Goal: Task Accomplishment & Management: Manage account settings

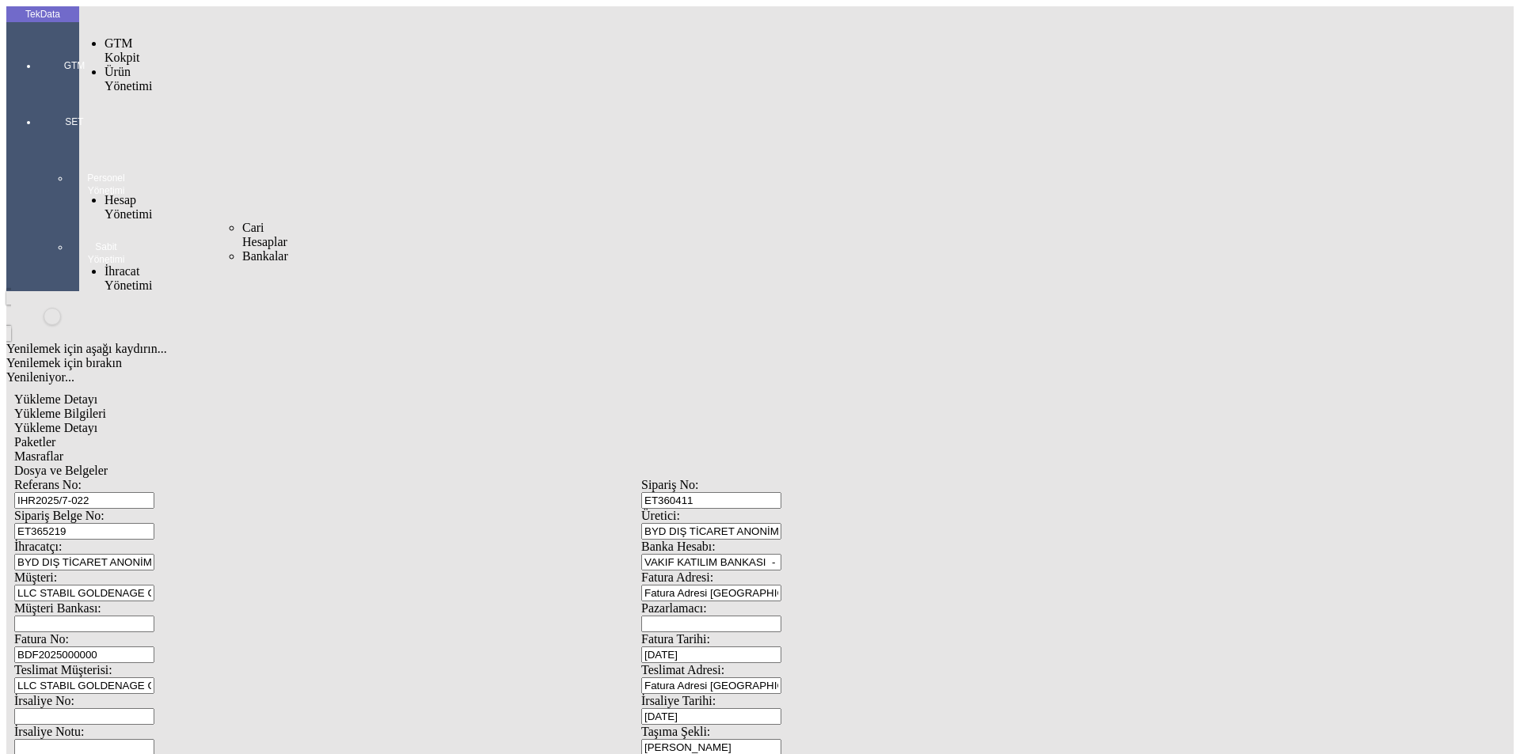
click at [242, 221] on span "Cari Hesaplar" at bounding box center [264, 235] width 45 height 28
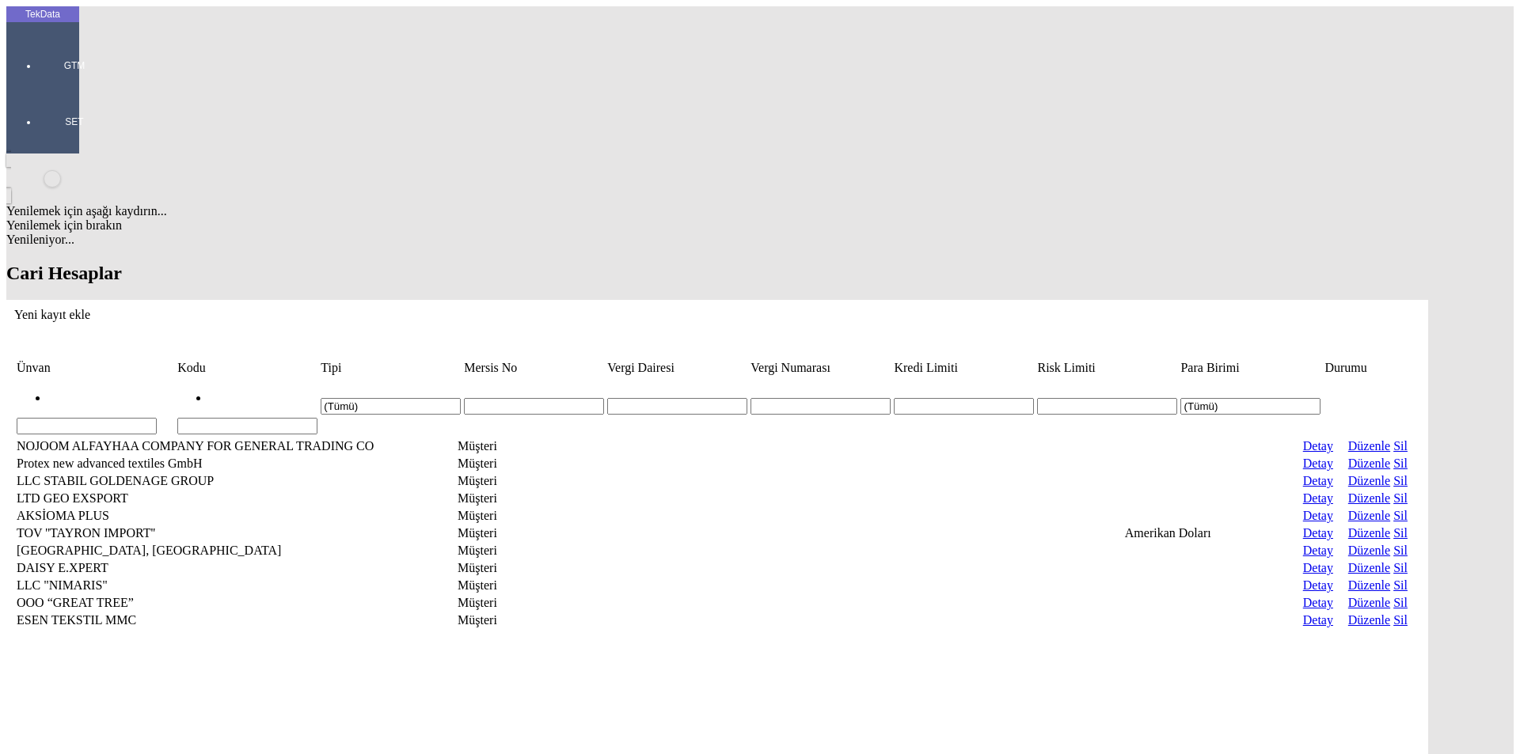
click at [157, 418] on input "Hücreyi Filtrele" at bounding box center [87, 426] width 140 height 17
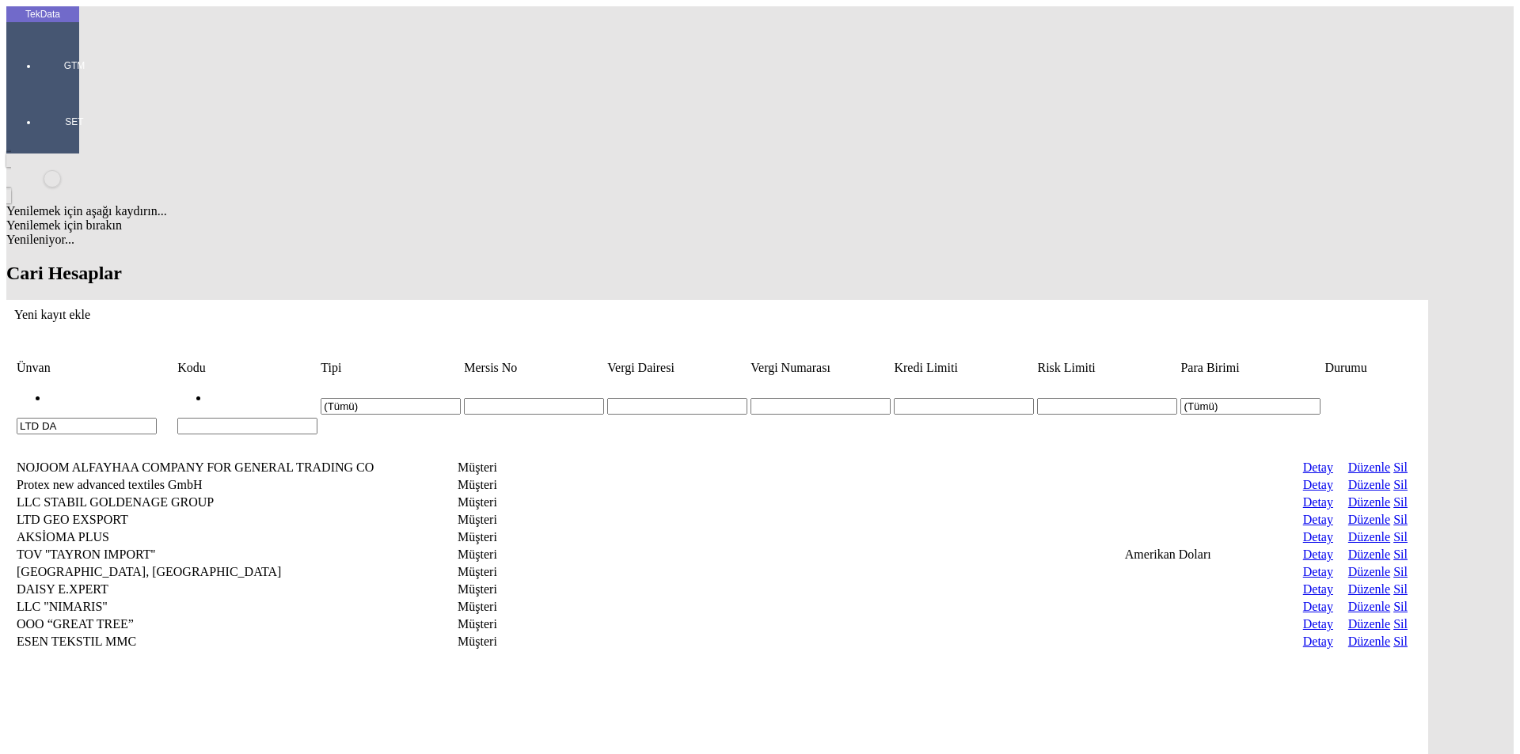
type input "LTD DA"
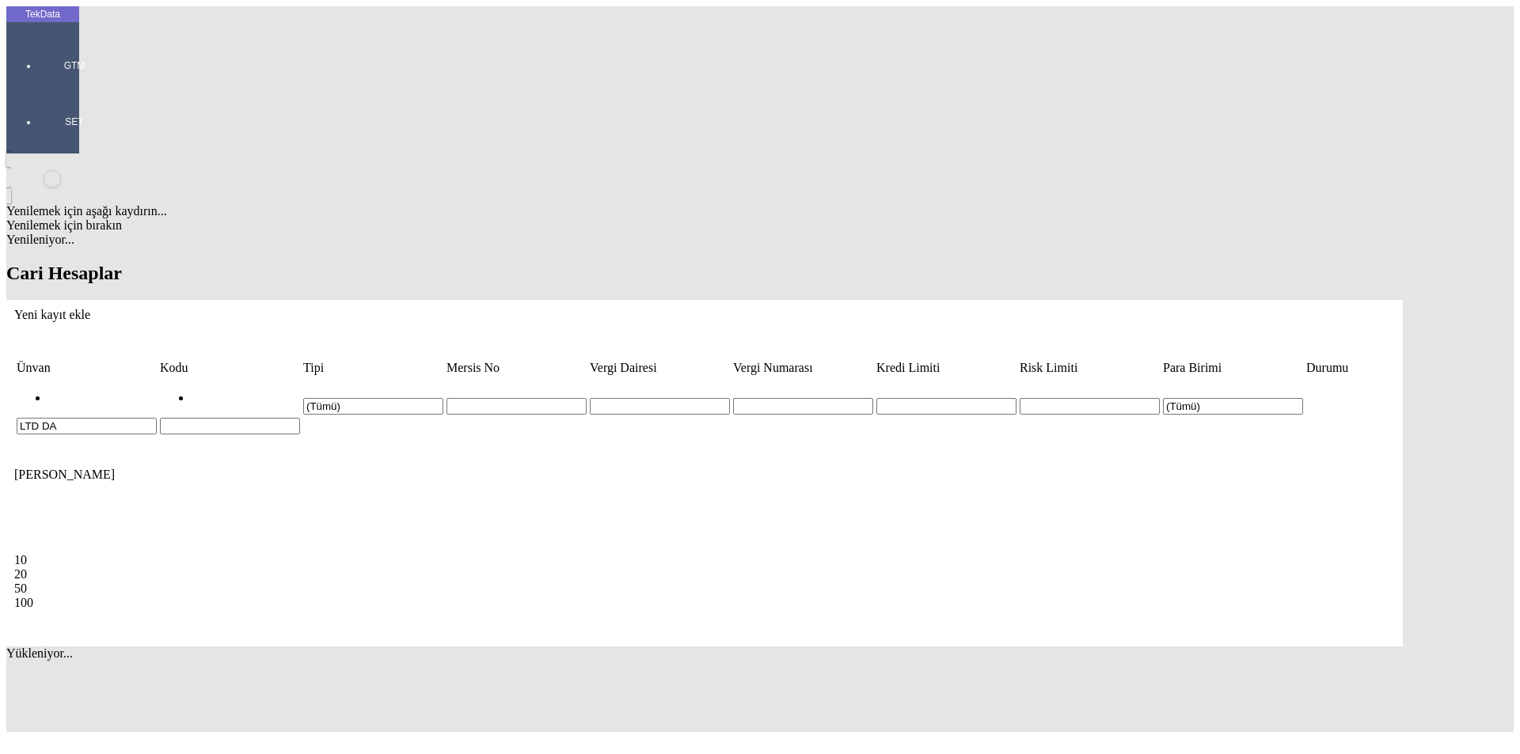
click at [14, 308] on icon "Yeni kayıt ekle" at bounding box center [14, 314] width 0 height 13
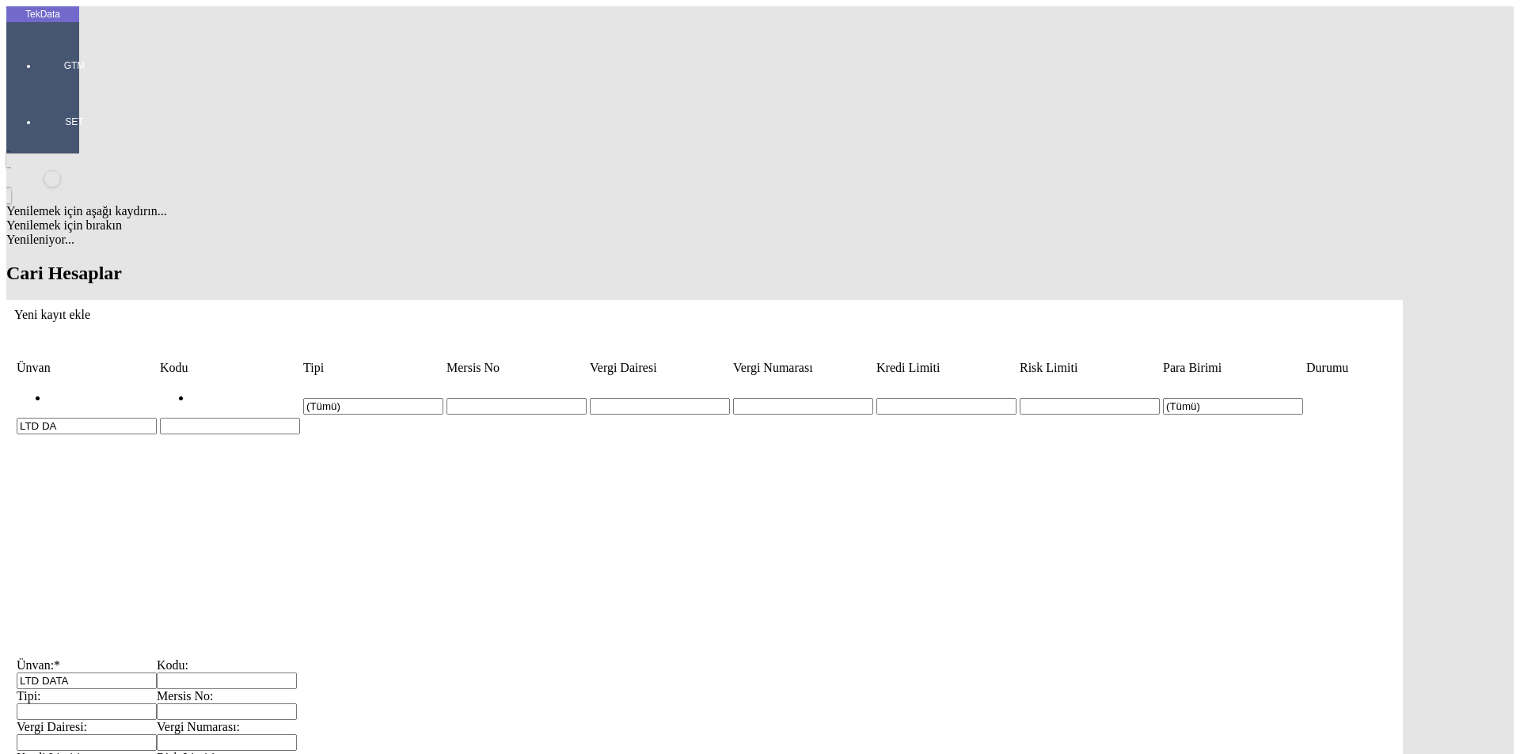
type input "LTD DATA"
click at [157, 704] on input "Tipi:" at bounding box center [87, 712] width 140 height 17
click at [218, 269] on div "Müşteri" at bounding box center [468, 276] width 632 height 14
type input "Müşteri"
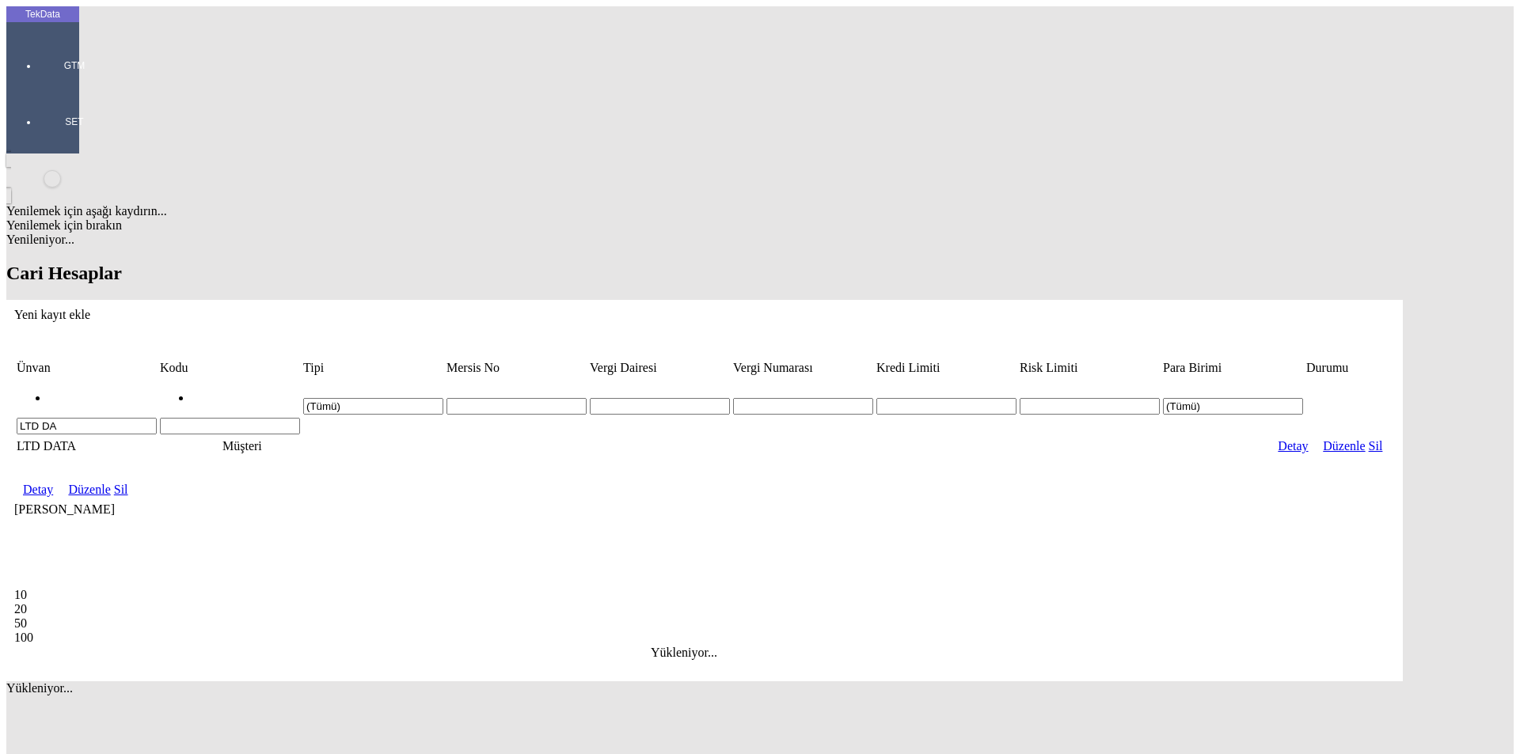
click at [53, 483] on link "Detay" at bounding box center [38, 489] width 30 height 13
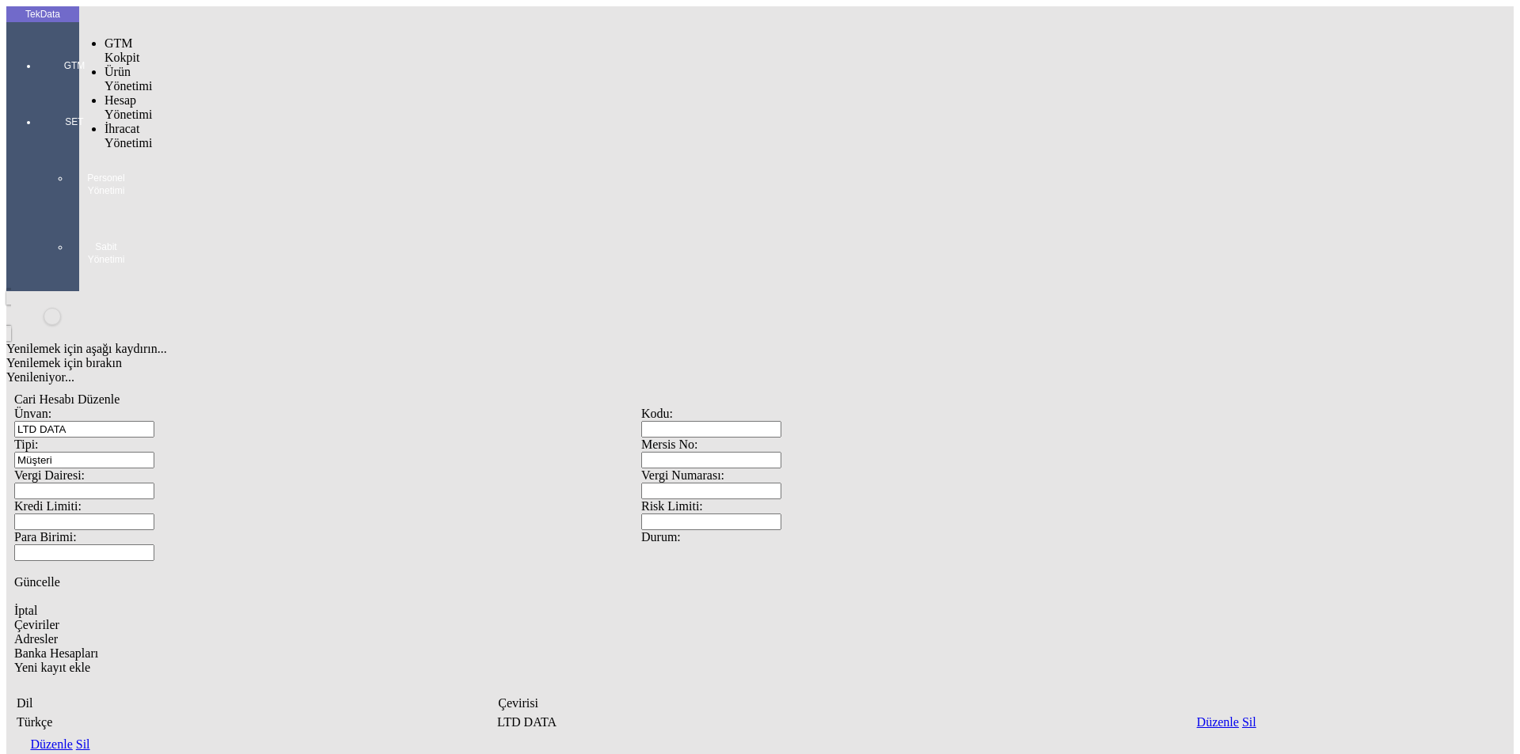
click at [38, 88] on div at bounding box center [74, 88] width 73 height 0
click at [152, 122] on span "İhracat Yönetimi" at bounding box center [127, 136] width 47 height 28
click at [242, 150] on span "Yüklemeler" at bounding box center [272, 156] width 60 height 13
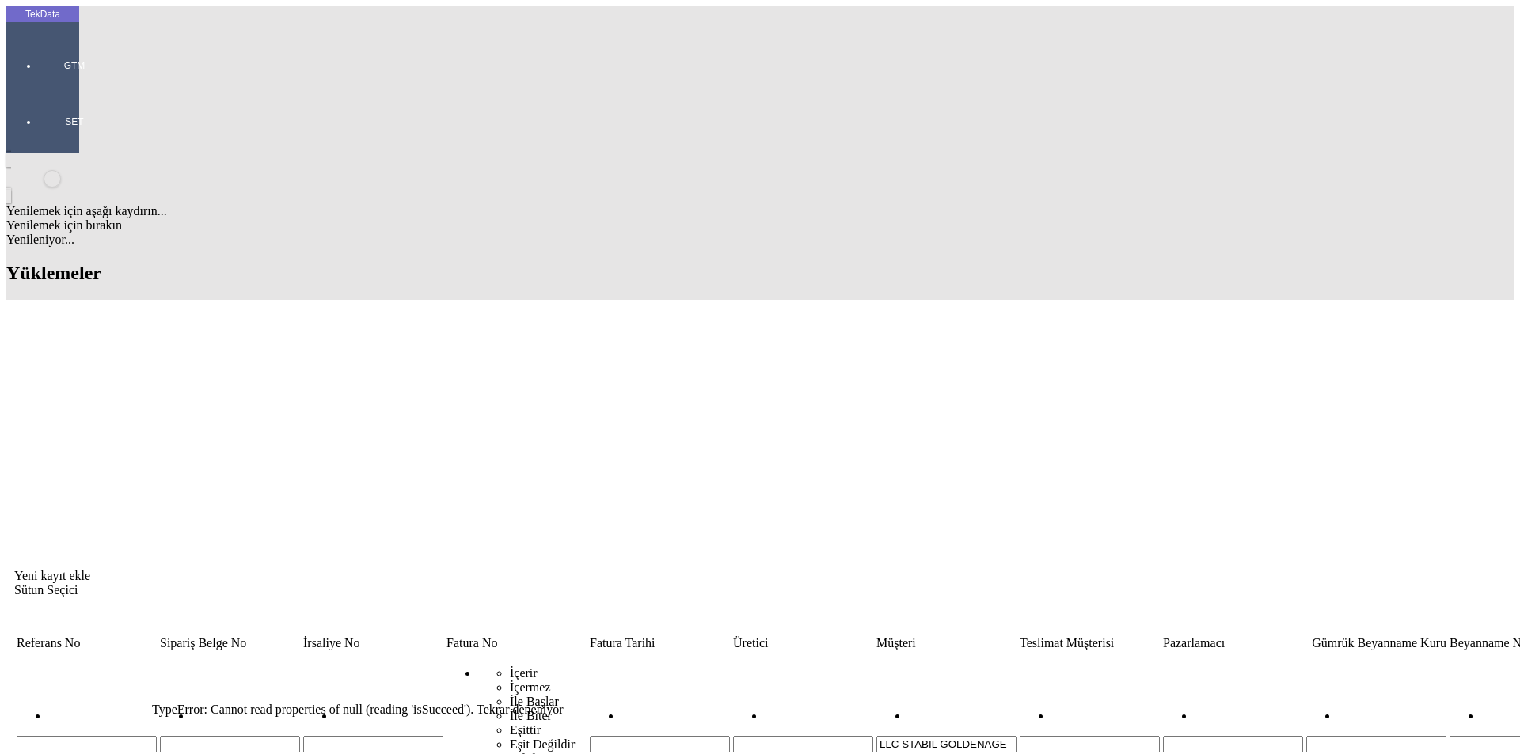
click at [389, 339] on div "Yenilemek için aşağı kaydırın... Yenilemek için bırakın Yenileniyor... Yüklemel…" at bounding box center [759, 690] width 1507 height 1072
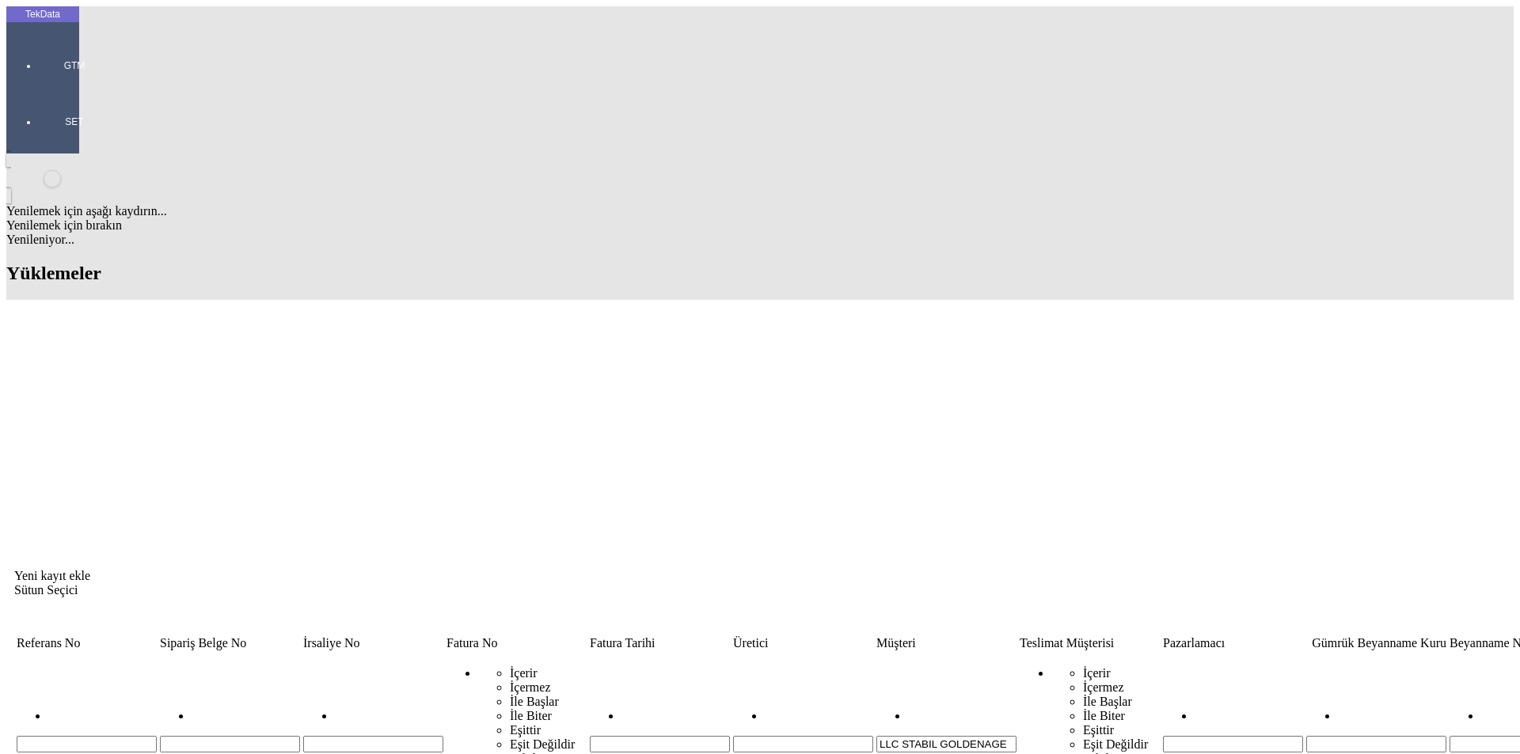
drag, startPoint x: 822, startPoint y: 121, endPoint x: 540, endPoint y: 122, distance: 282.5
click at [540, 653] on tr "İçerir İçermez İle Başlar İle Biter Eşittir Eşit Değildir Sıfırla LLC STABIL GO…" at bounding box center [1207, 724] width 2382 height 143
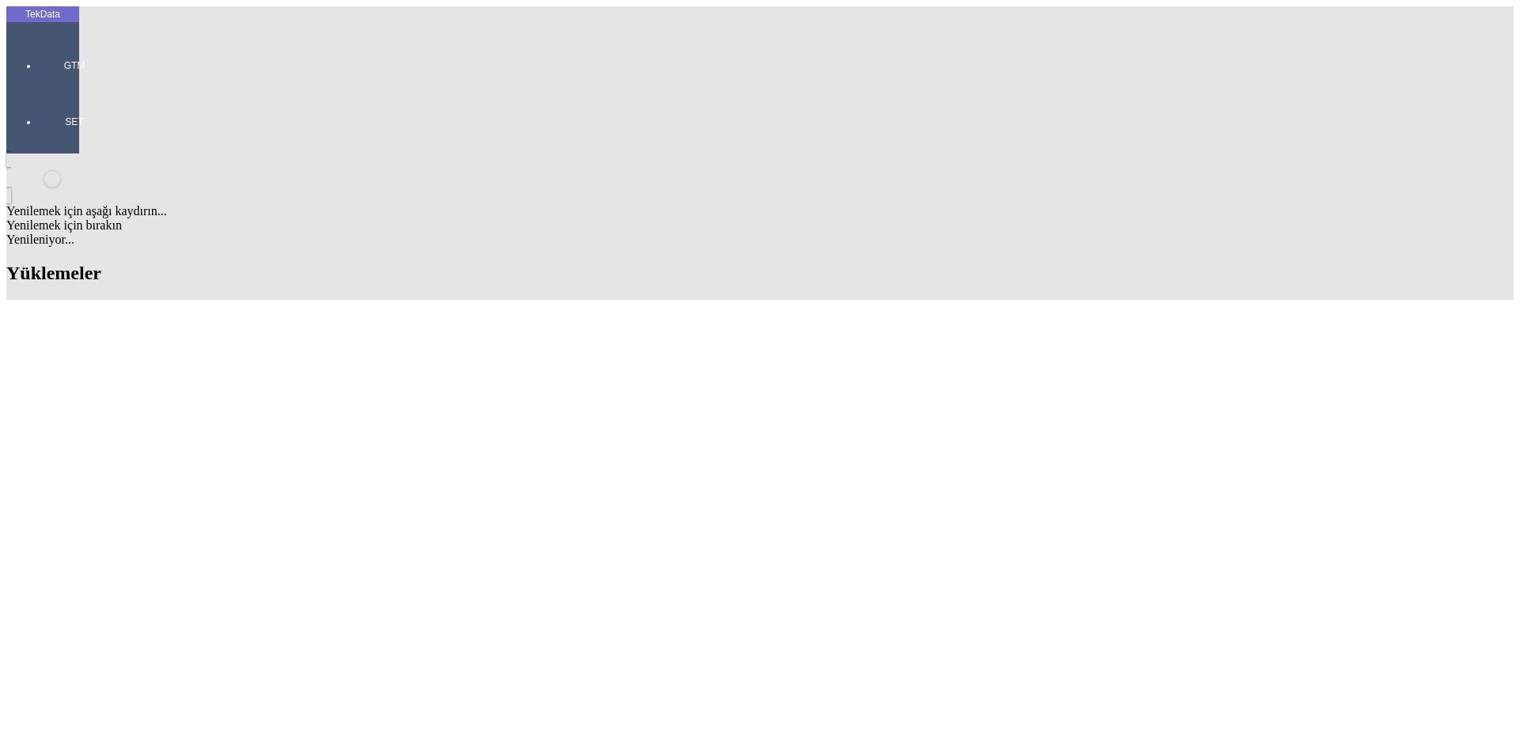
scroll to position [687, 0]
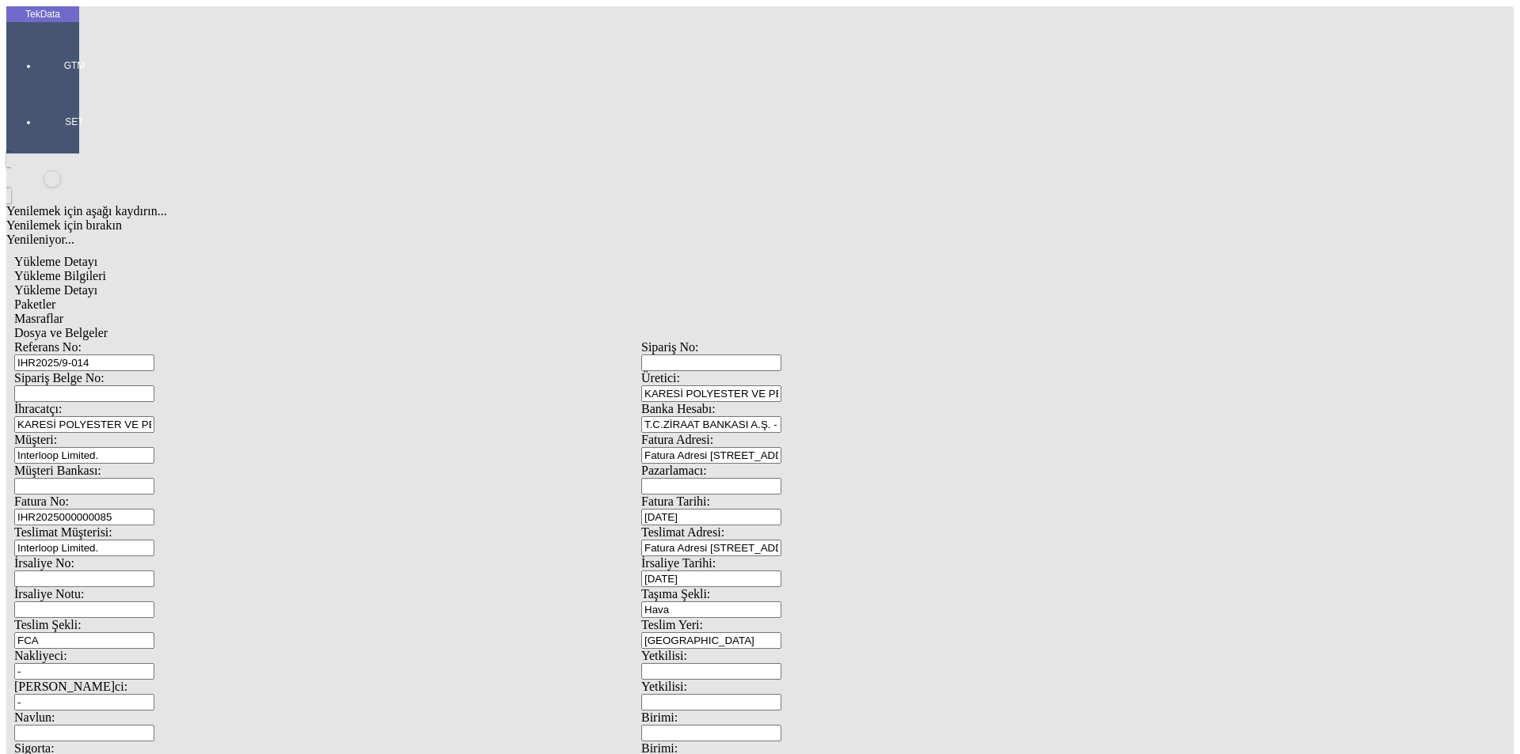
scroll to position [126, 0]
drag, startPoint x: 932, startPoint y: 619, endPoint x: 829, endPoint y: 618, distance: 102.9
type input "100"
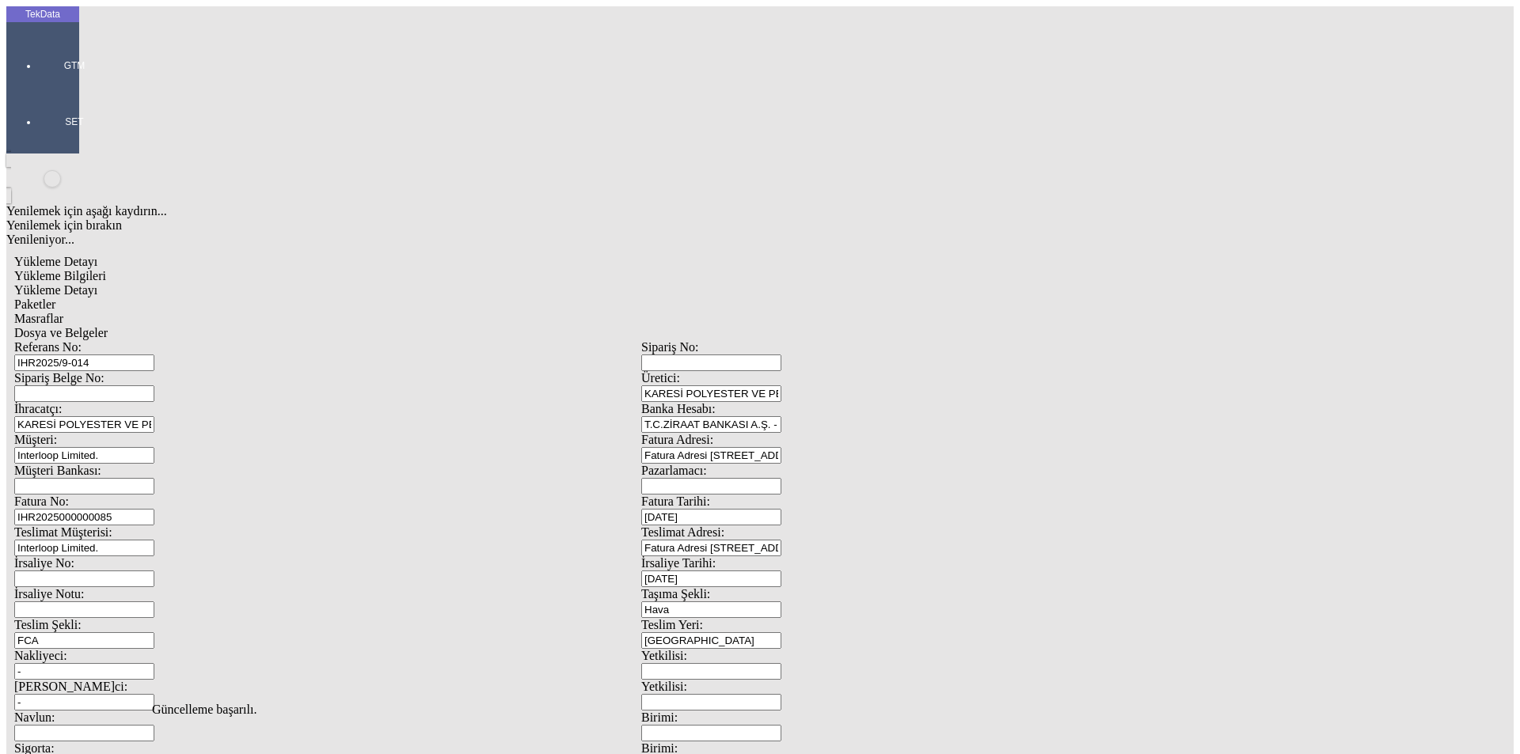
scroll to position [0, 0]
click at [97, 283] on span "Yükleme Detayı" at bounding box center [55, 289] width 83 height 13
drag, startPoint x: 264, startPoint y: 446, endPoint x: 52, endPoint y: 455, distance: 211.5
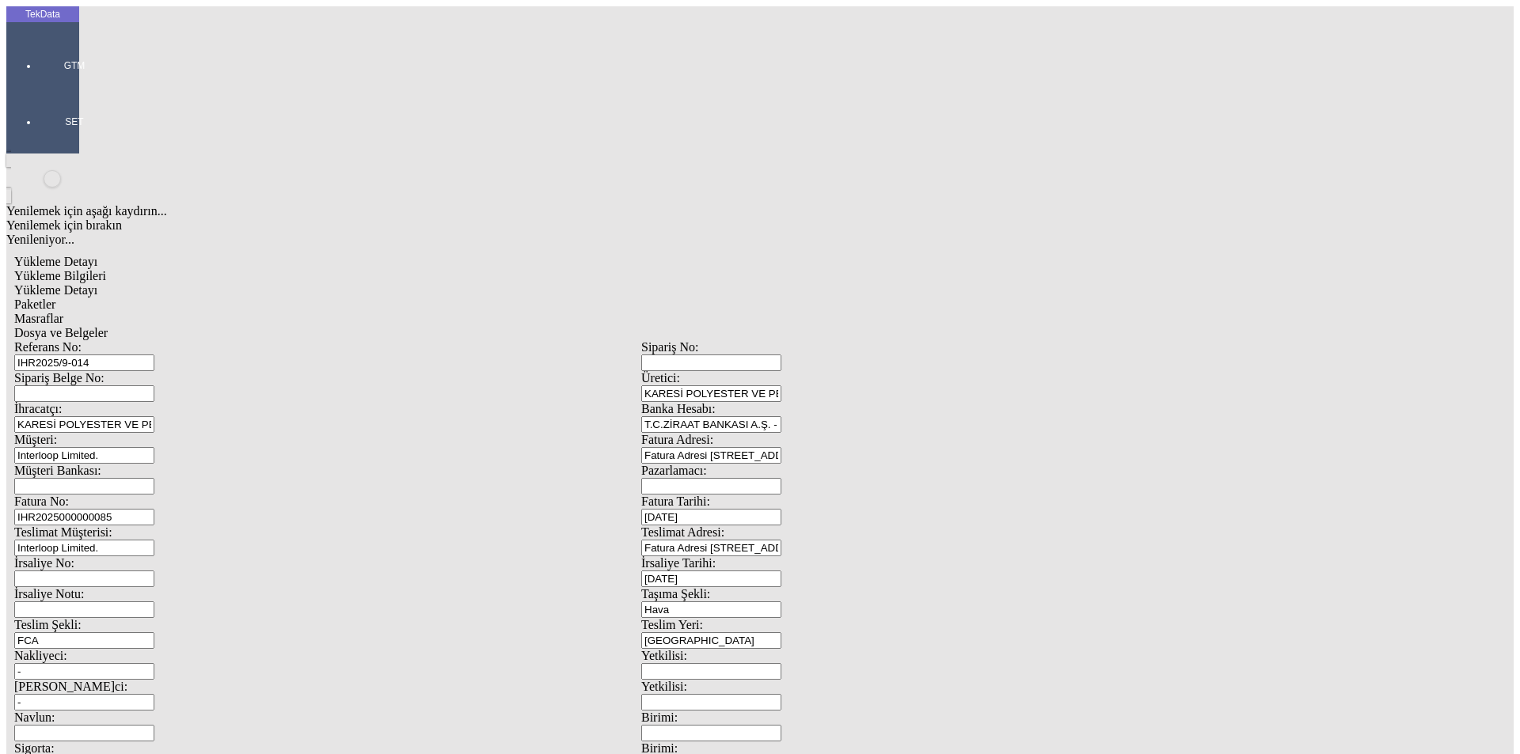
type input "10.66"
drag, startPoint x: 1207, startPoint y: 544, endPoint x: 957, endPoint y: 514, distance: 251.9
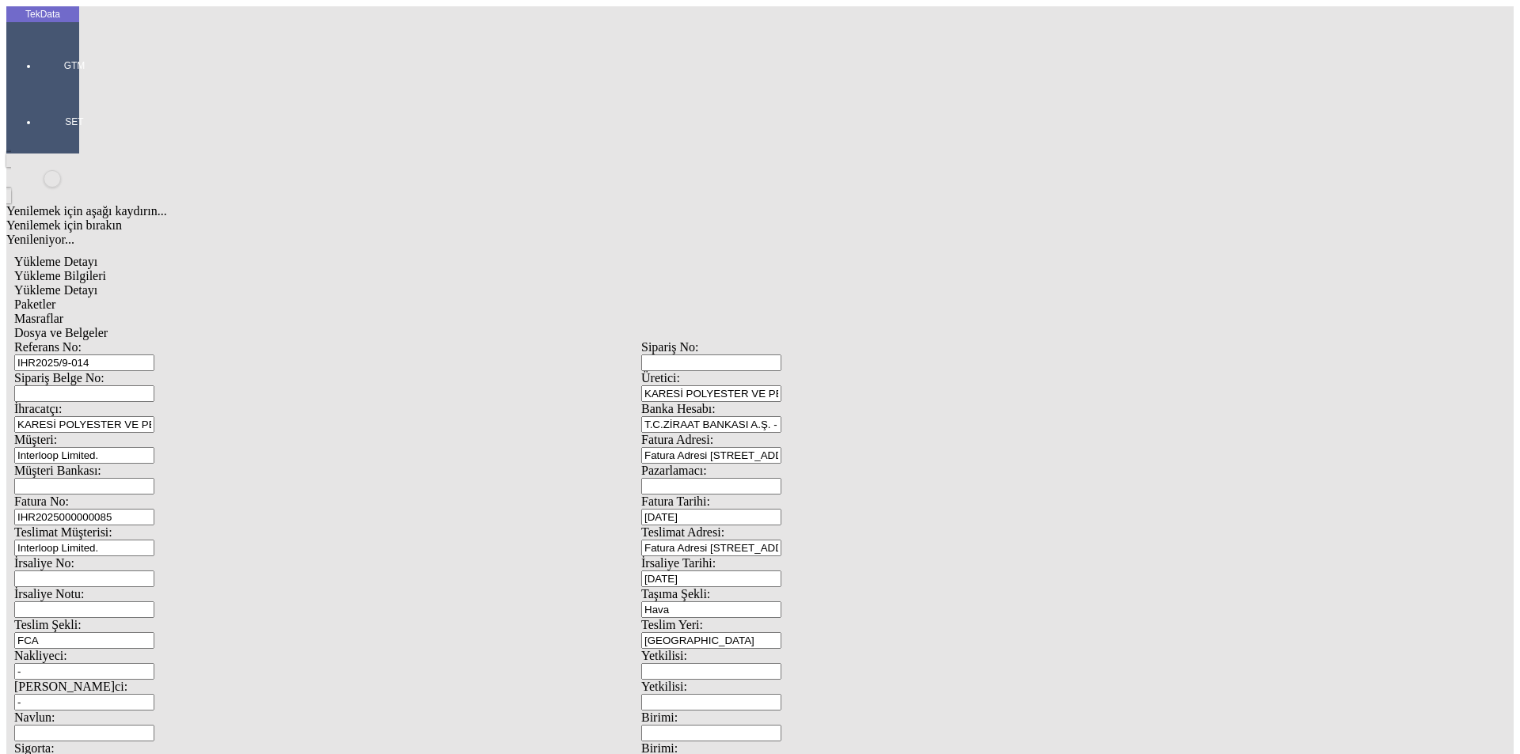
click at [55, 298] on span "Paketler" at bounding box center [34, 304] width 41 height 13
click at [432, 312] on div "Masraflar" at bounding box center [641, 319] width 1254 height 14
click at [108, 326] on span "Dosya ve Belgeler" at bounding box center [60, 332] width 93 height 13
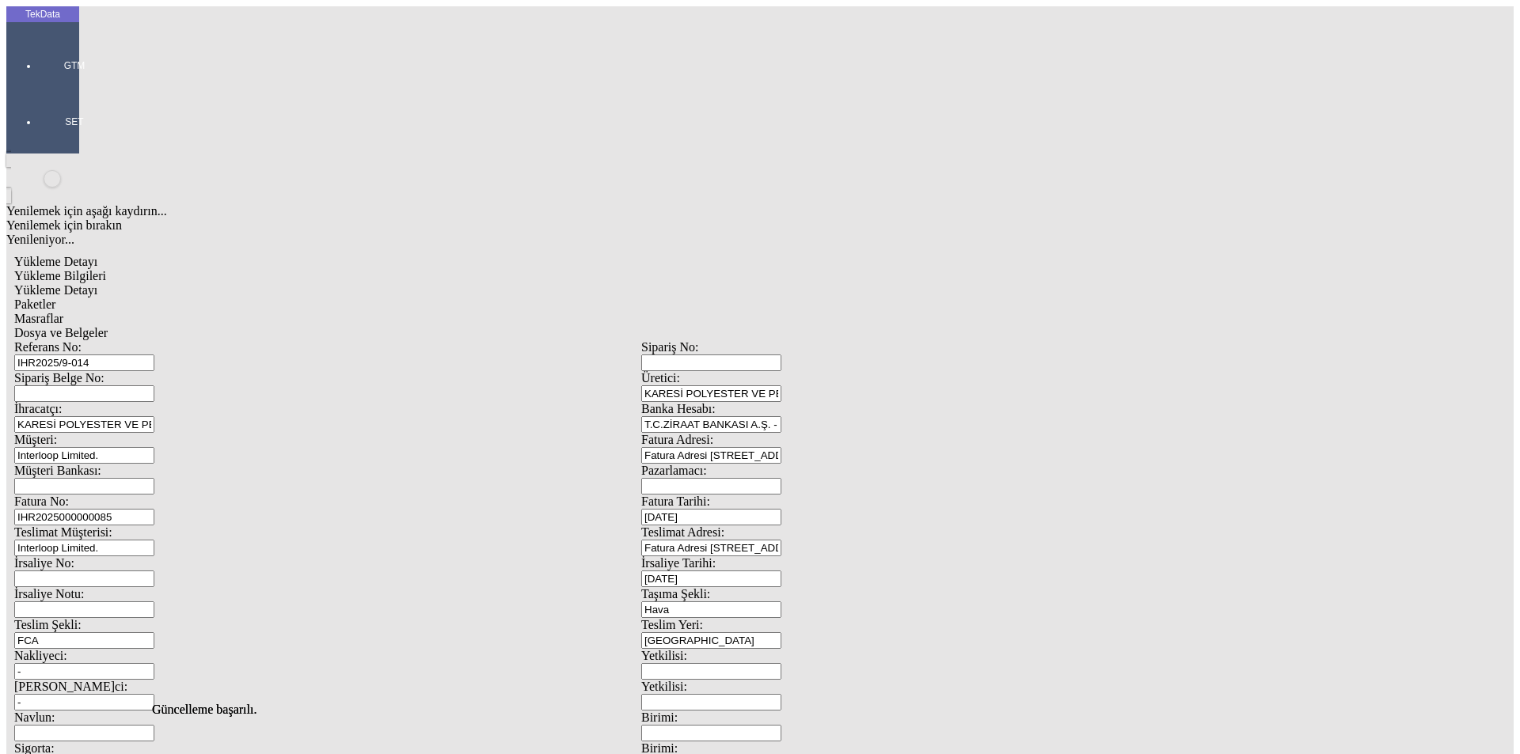
click at [108, 326] on span "Dosya ve Belgeler" at bounding box center [60, 332] width 93 height 13
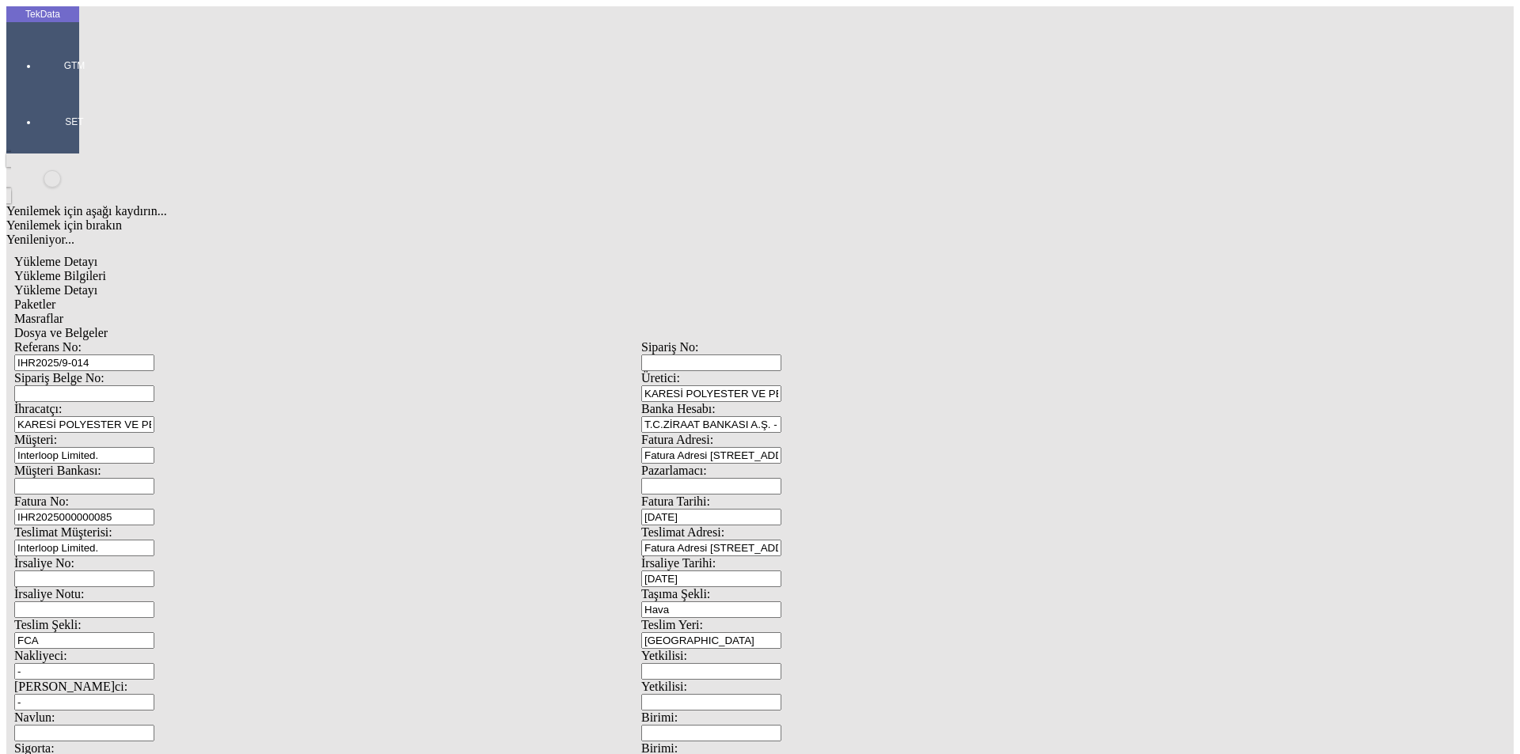
drag, startPoint x: 488, startPoint y: 519, endPoint x: 459, endPoint y: 491, distance: 40.3
click at [50, 88] on div at bounding box center [74, 88] width 73 height 0
click at [120, 122] on span "İhracat Yönetimi" at bounding box center [127, 136] width 47 height 28
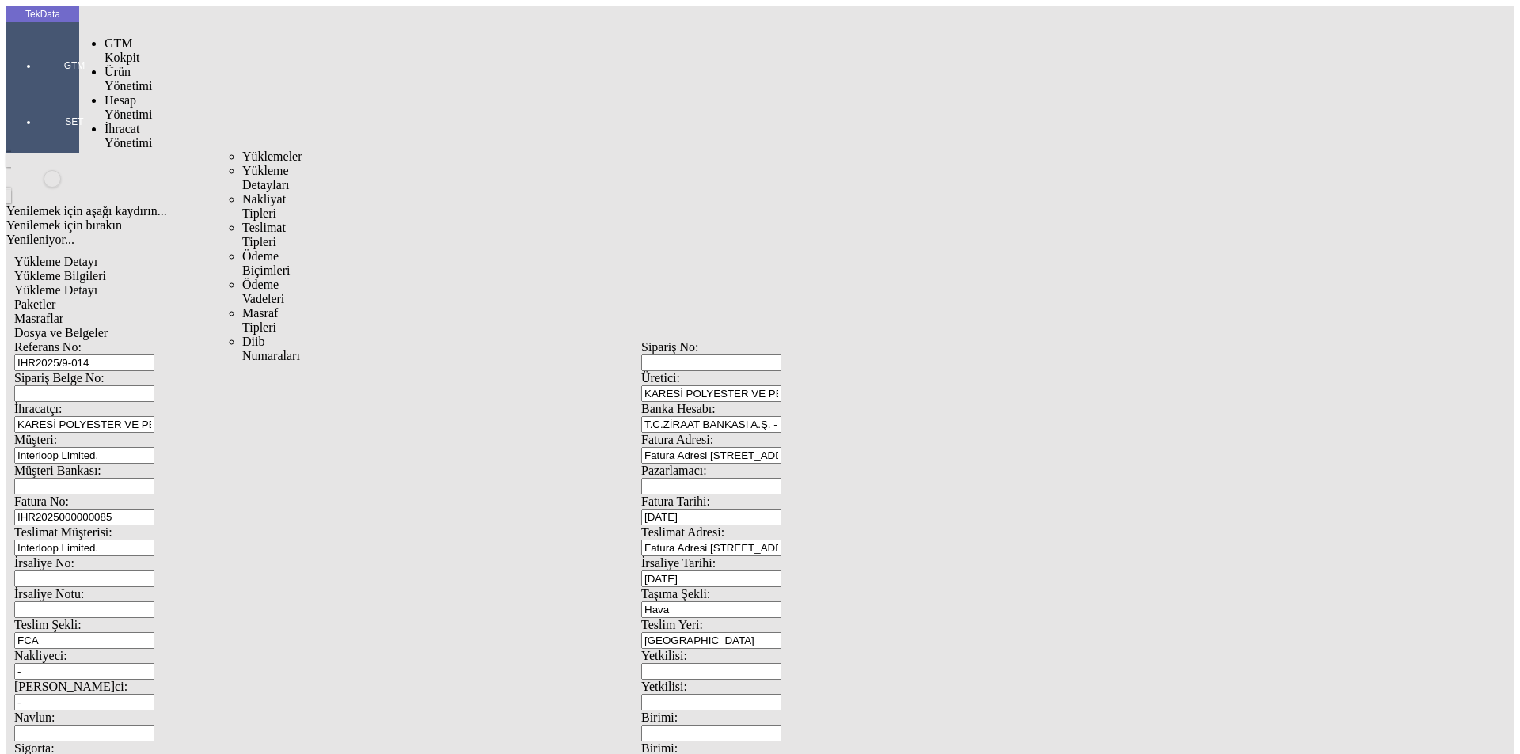
click at [242, 150] on span "Yüklemeler" at bounding box center [272, 156] width 60 height 13
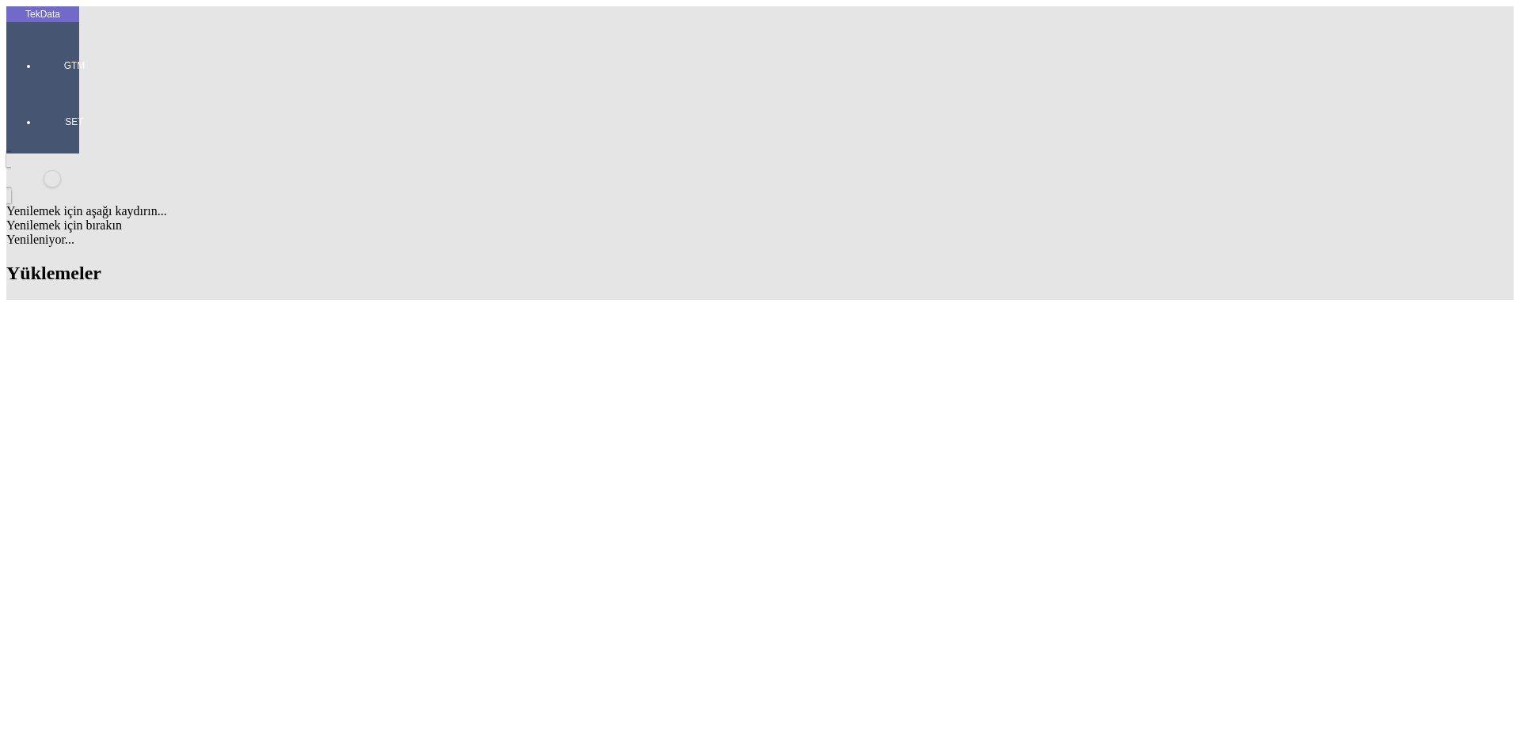
scroll to position [554, 0]
drag, startPoint x: 657, startPoint y: 552, endPoint x: 742, endPoint y: 553, distance: 84.7
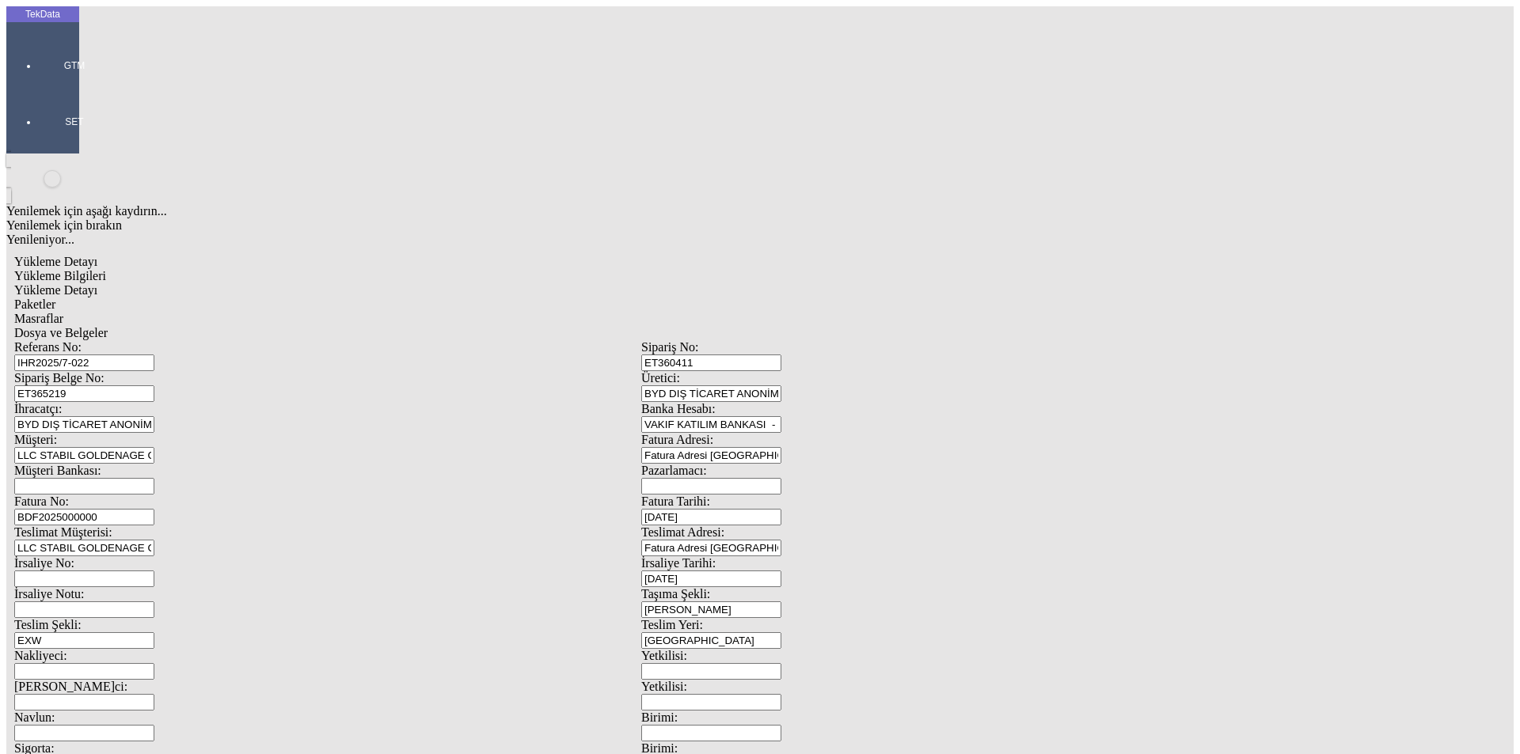
click at [154, 509] on input "BDF2025000000" at bounding box center [84, 517] width 140 height 17
drag, startPoint x: 324, startPoint y: 261, endPoint x: 175, endPoint y: 261, distance: 148.8
click at [175, 495] on div "Fatura No: BDF2025000000" at bounding box center [327, 510] width 627 height 31
paste input "BDF2025000000486"
drag, startPoint x: 235, startPoint y: 264, endPoint x: 52, endPoint y: 258, distance: 182.9
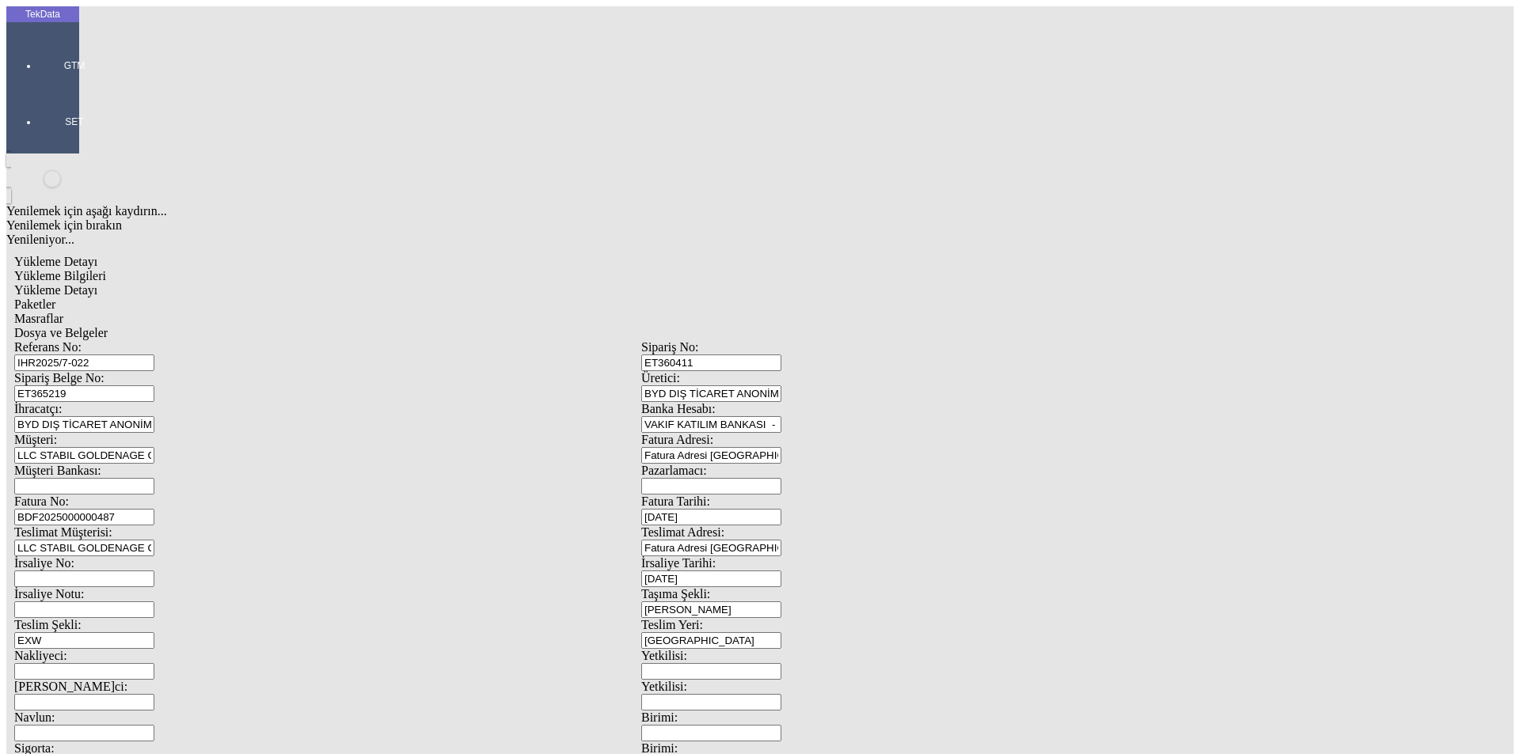
click at [53, 262] on div "TekData GTM SET Yenilemek için aşağı kaydırın... Yenilemek için bırakın Yenilen…" at bounding box center [640, 625] width 1269 height 1239
type input "BDF2025000000487"
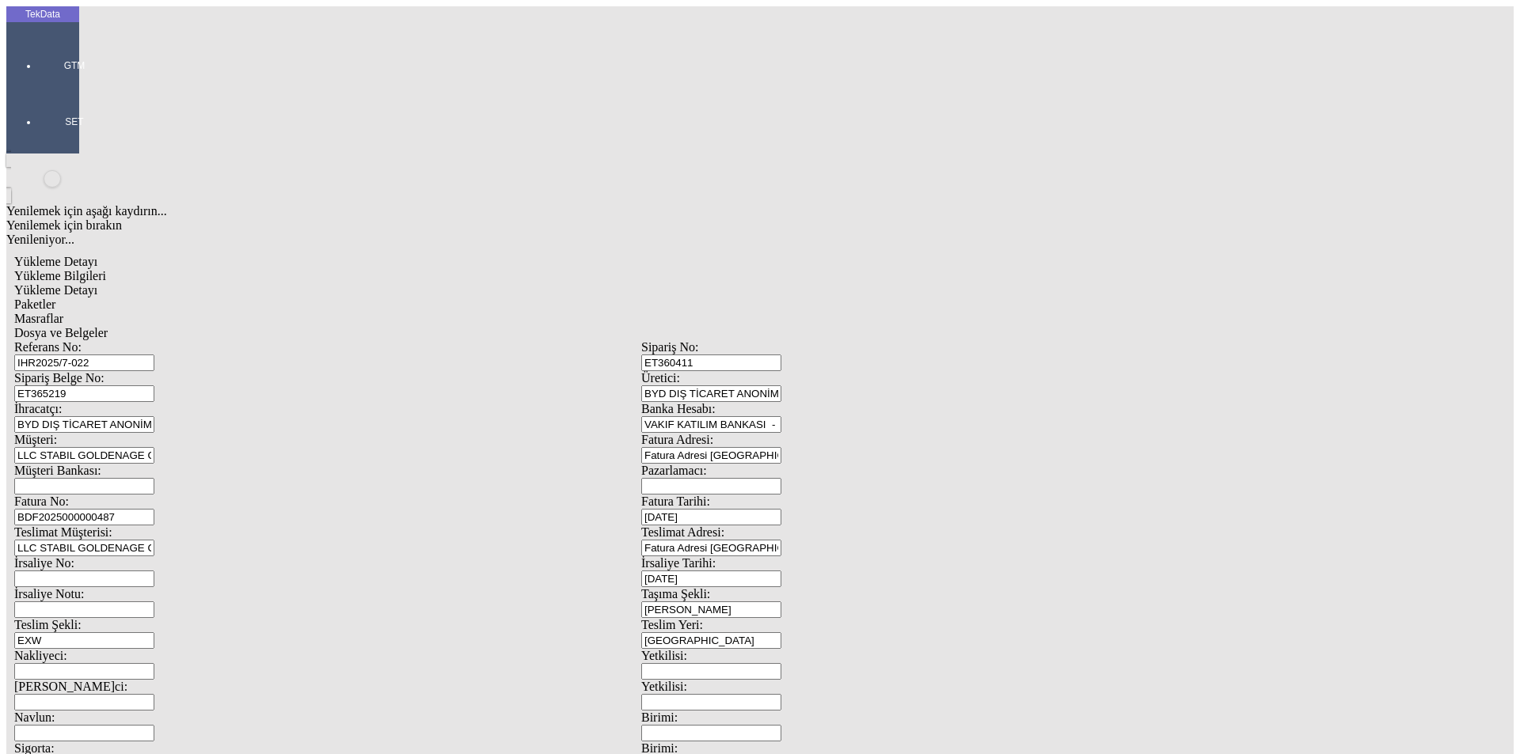
drag, startPoint x: 829, startPoint y: 610, endPoint x: 757, endPoint y: 622, distance: 73.0
click at [757, 622] on div "Referans No: IHR2025/7-022 Sipariş No: ET360411 Sipariş Belge No: ET365219 Üret…" at bounding box center [641, 710] width 1254 height 741
type input "10460"
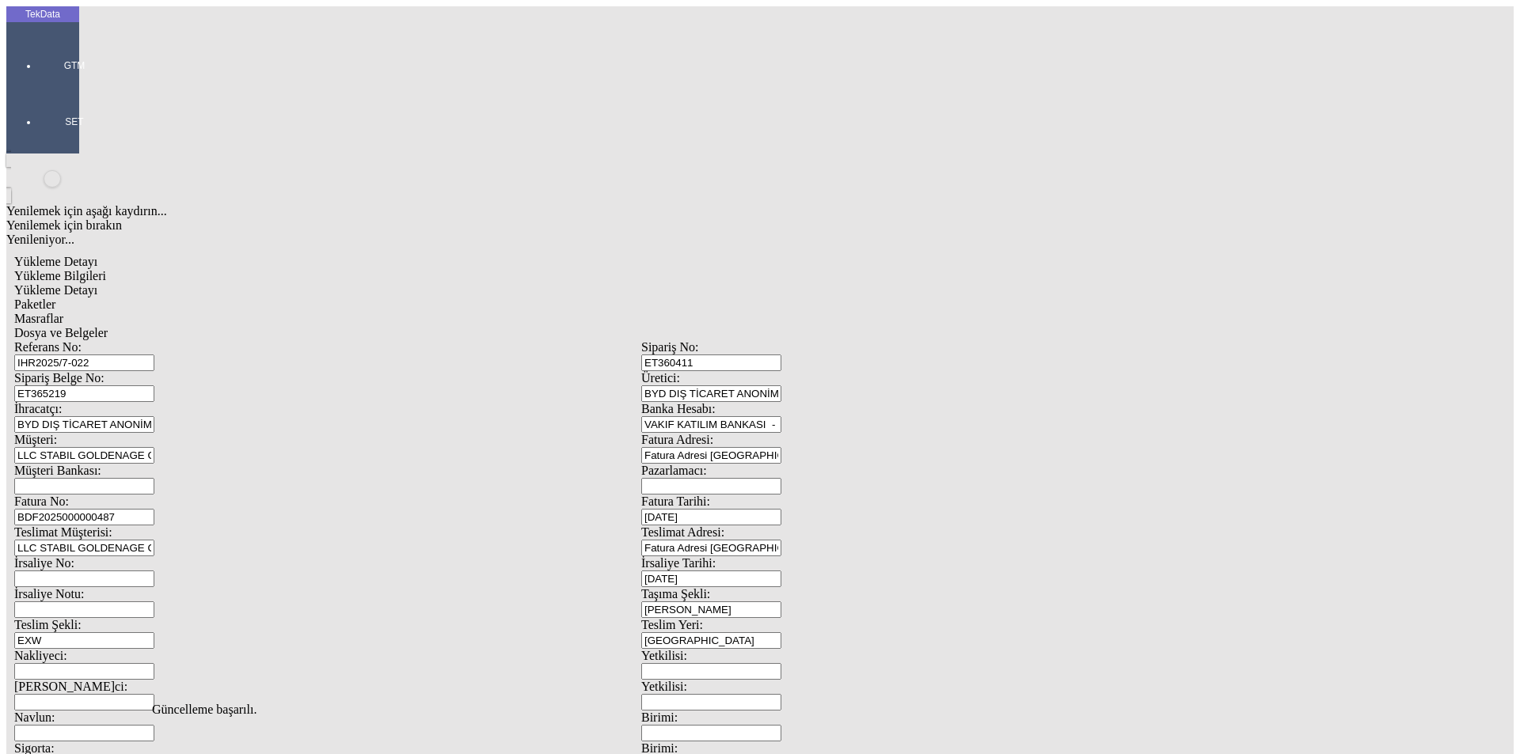
click at [97, 283] on span "Yükleme Detayı" at bounding box center [55, 289] width 83 height 13
drag, startPoint x: 237, startPoint y: 347, endPoint x: 76, endPoint y: 366, distance: 162.6
type input "8650.3"
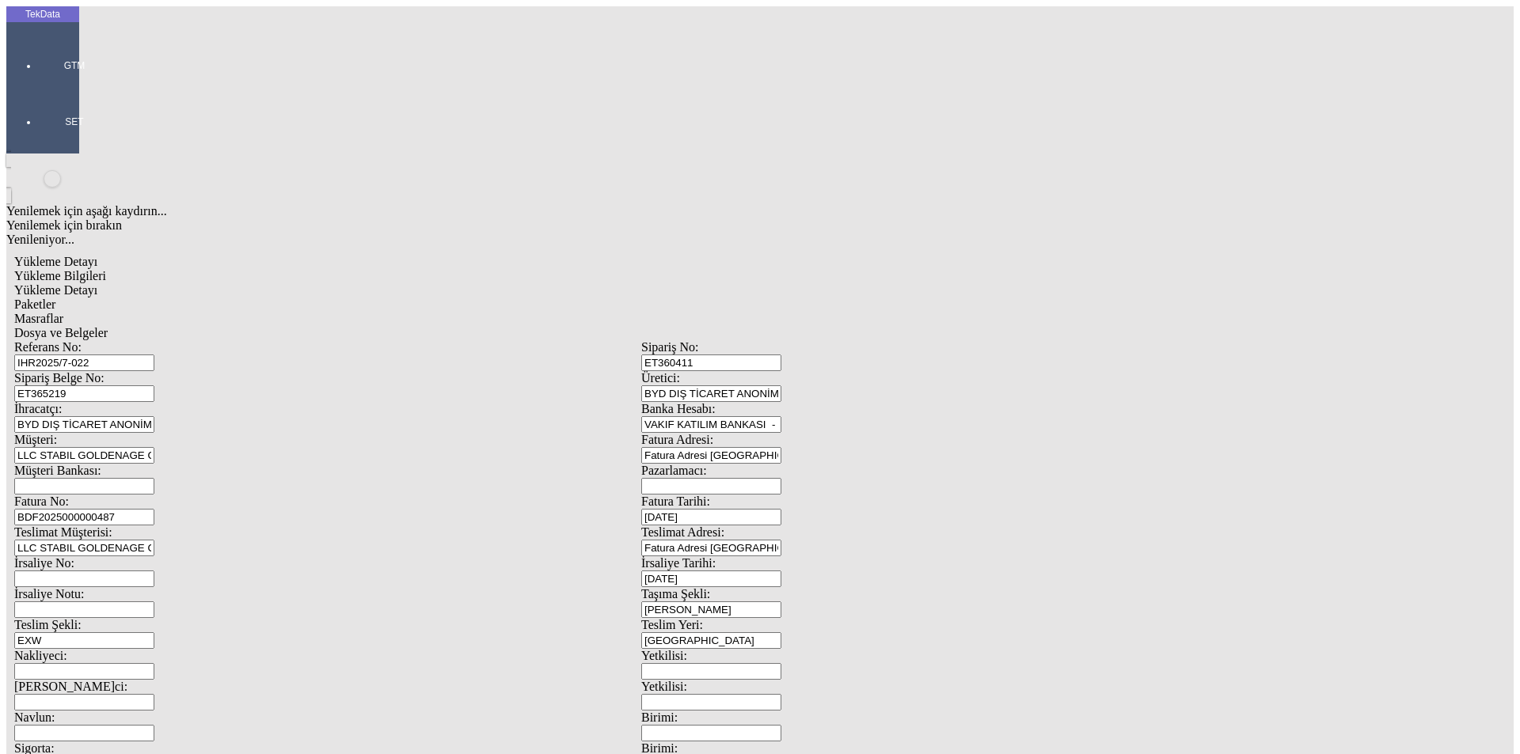
type input "8651.3"
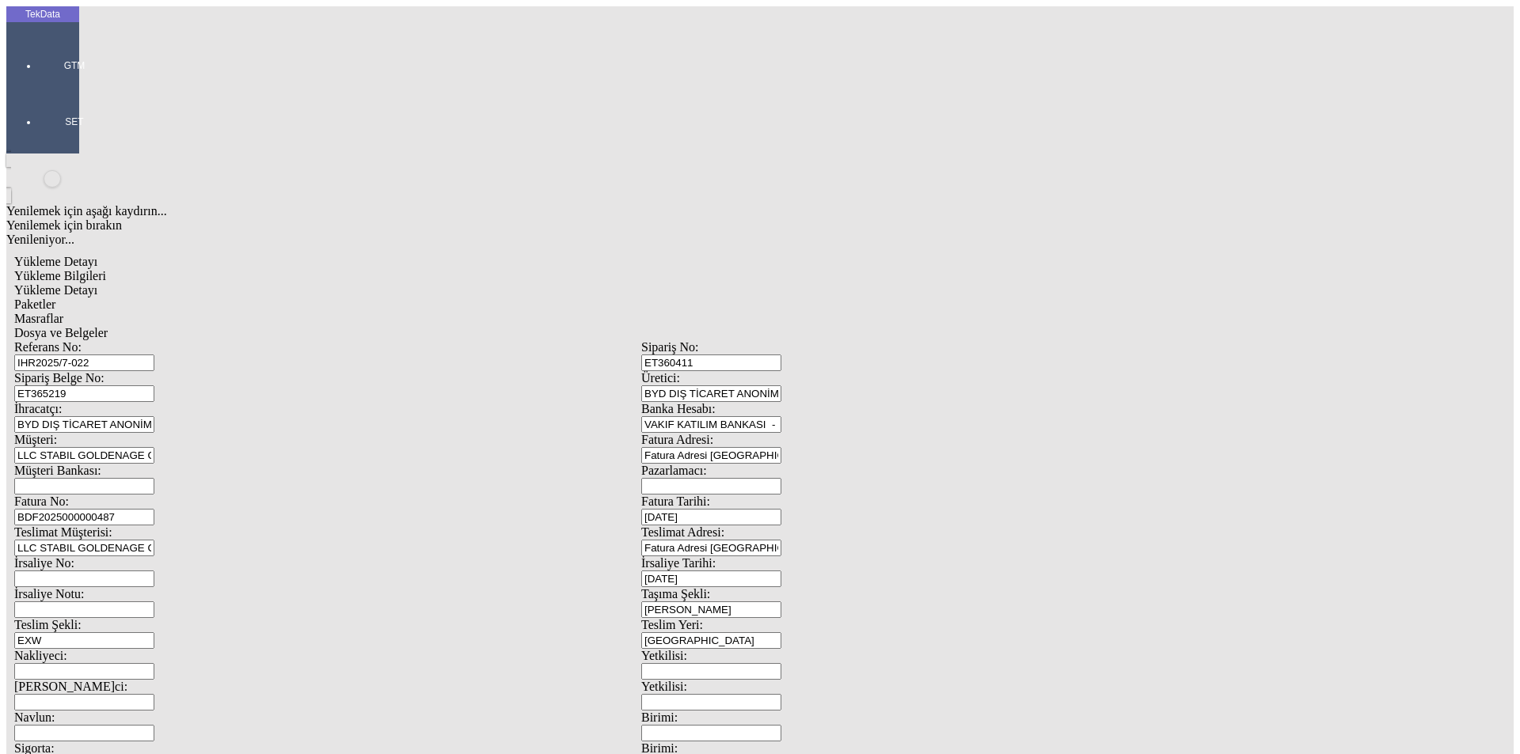
click at [318, 298] on div "Paketler" at bounding box center [641, 305] width 1254 height 14
drag, startPoint x: 467, startPoint y: 75, endPoint x: 476, endPoint y: 76, distance: 9.5
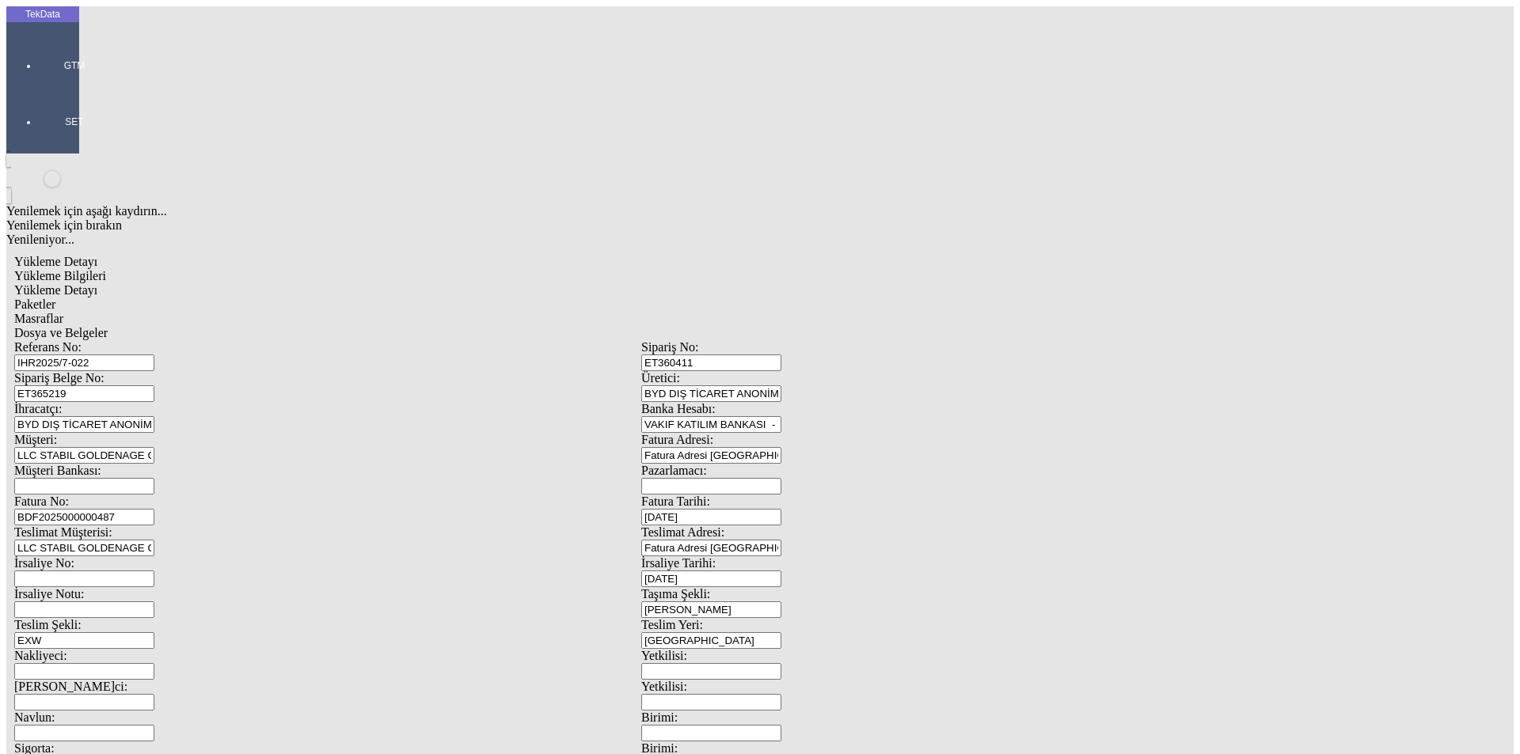
click at [468, 312] on div "Masraflar" at bounding box center [641, 319] width 1254 height 14
click at [108, 326] on span "Dosya ve Belgeler" at bounding box center [60, 332] width 93 height 13
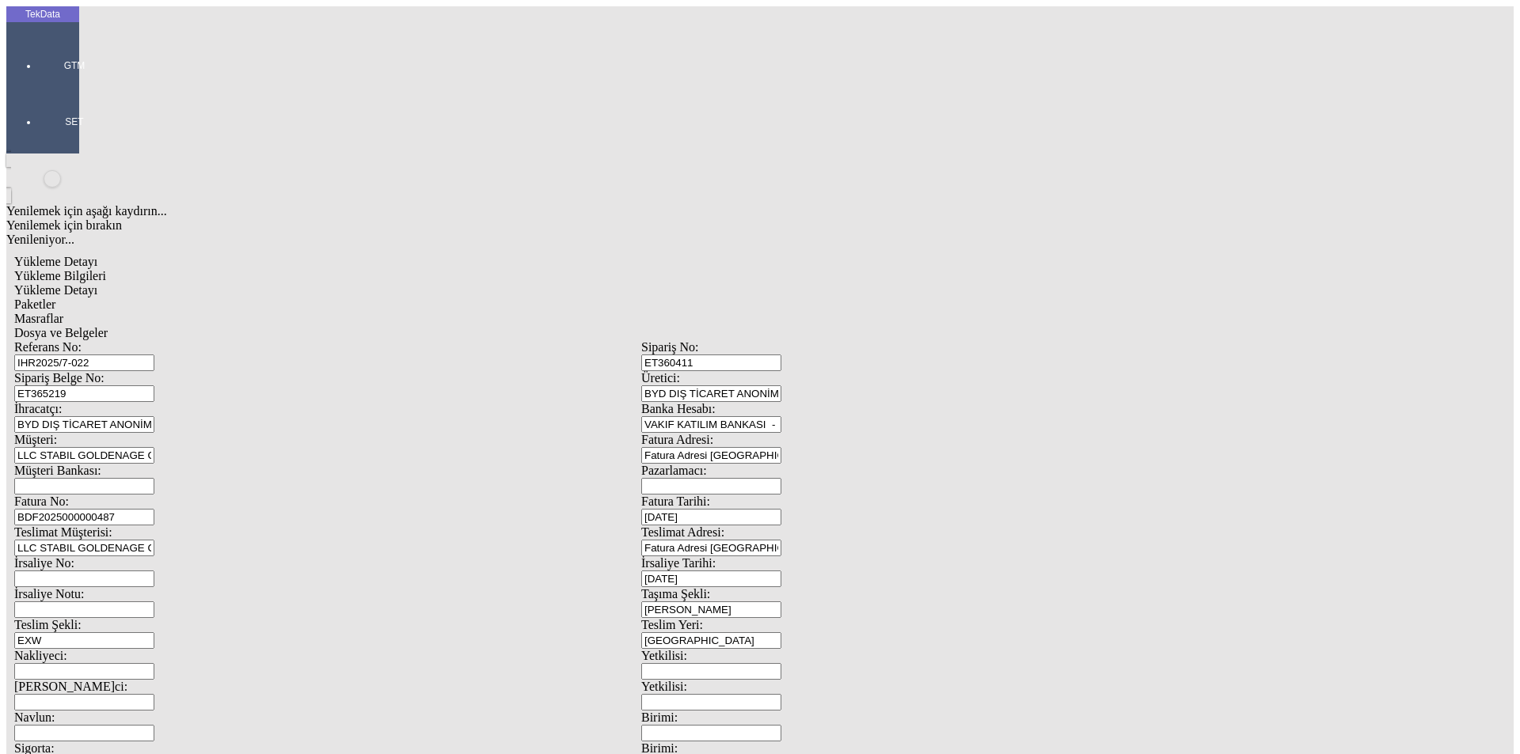
click at [108, 326] on span "Dosya ve Belgeler" at bounding box center [60, 332] width 93 height 13
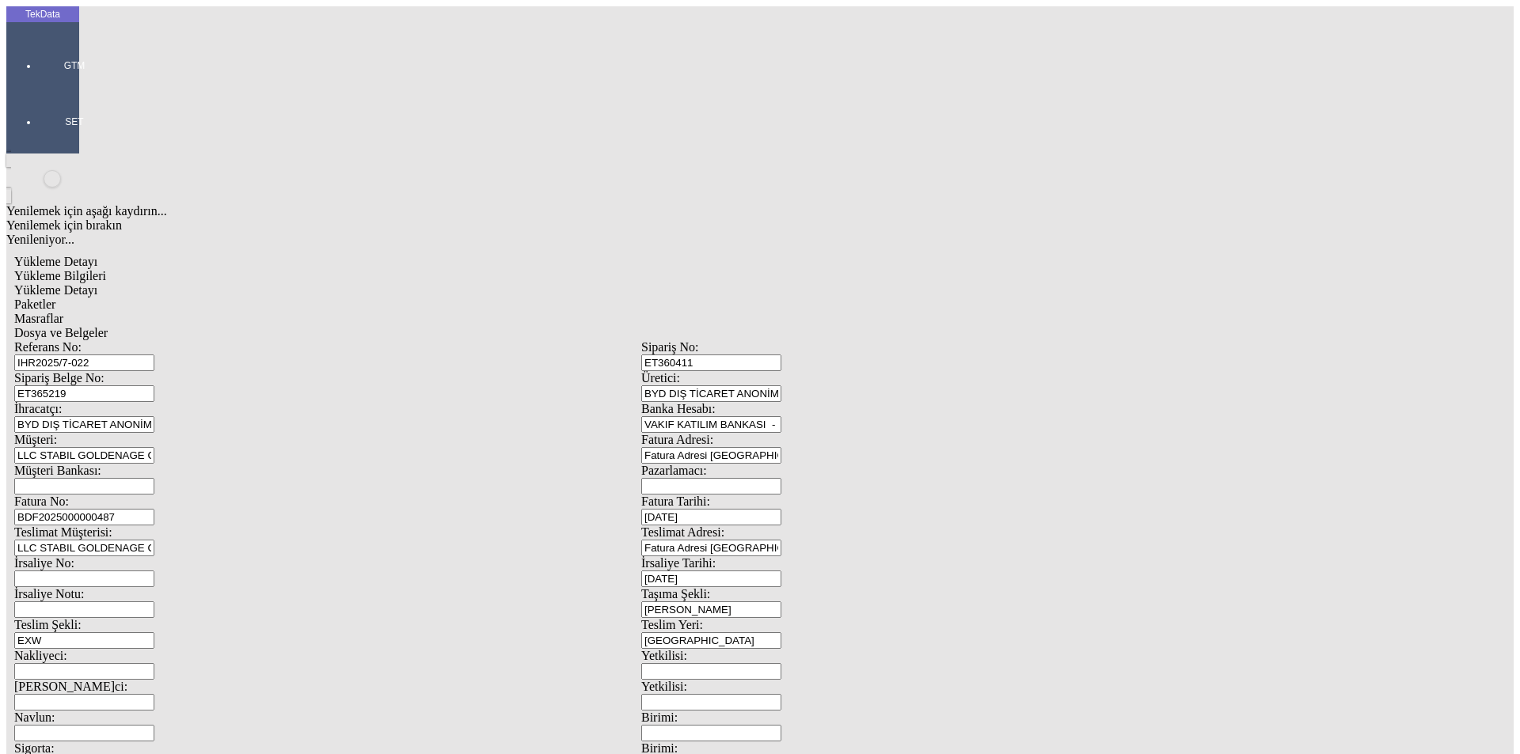
click at [106, 269] on span "Yükleme Bilgileri" at bounding box center [60, 275] width 92 height 13
drag, startPoint x: 264, startPoint y: 129, endPoint x: 195, endPoint y: 142, distance: 70.0
click at [195, 371] on div "Sipariş Belge No: ET365219" at bounding box center [327, 386] width 627 height 31
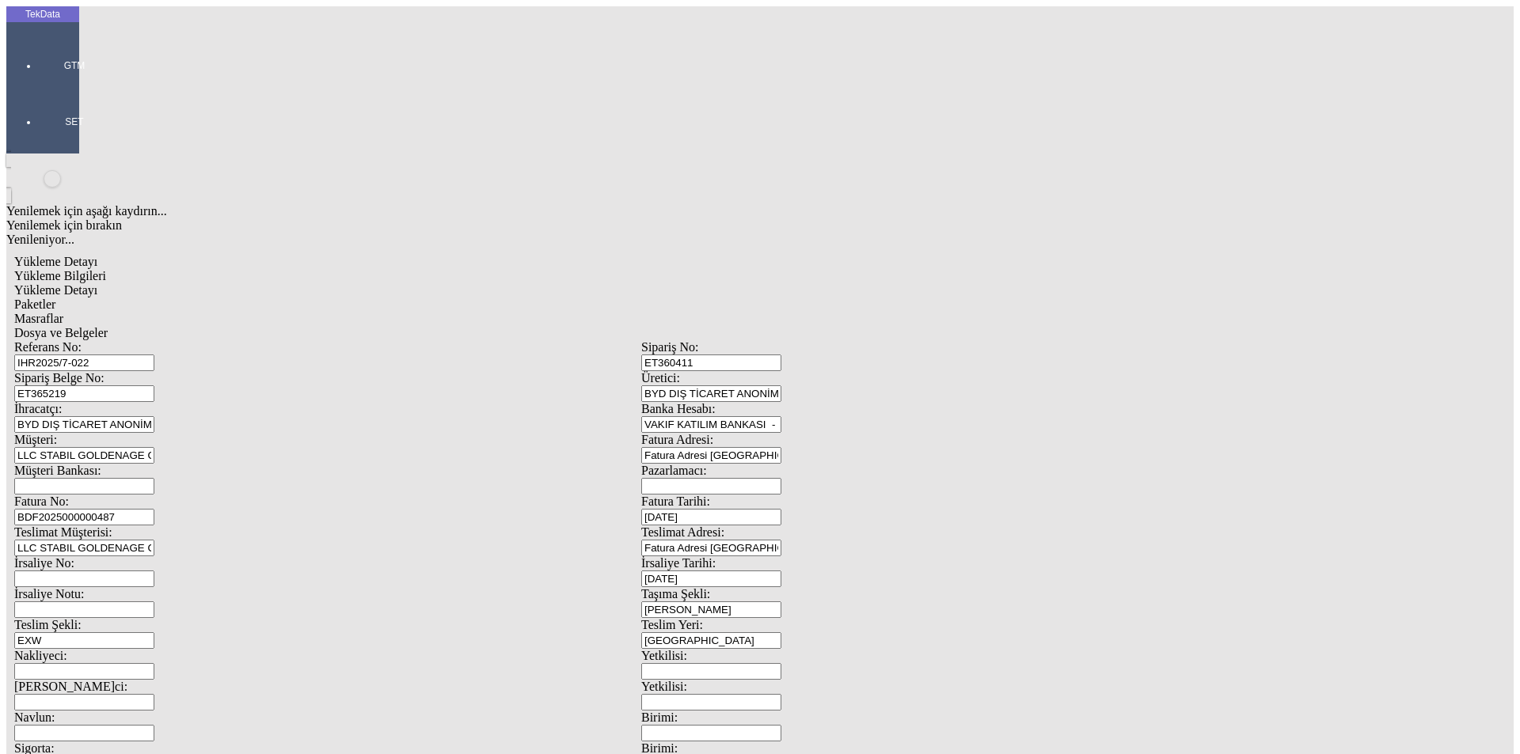
drag, startPoint x: 271, startPoint y: 142, endPoint x: 121, endPoint y: 143, distance: 150.4
click at [121, 371] on div "Sipariş Belge No: ET365219" at bounding box center [327, 386] width 627 height 31
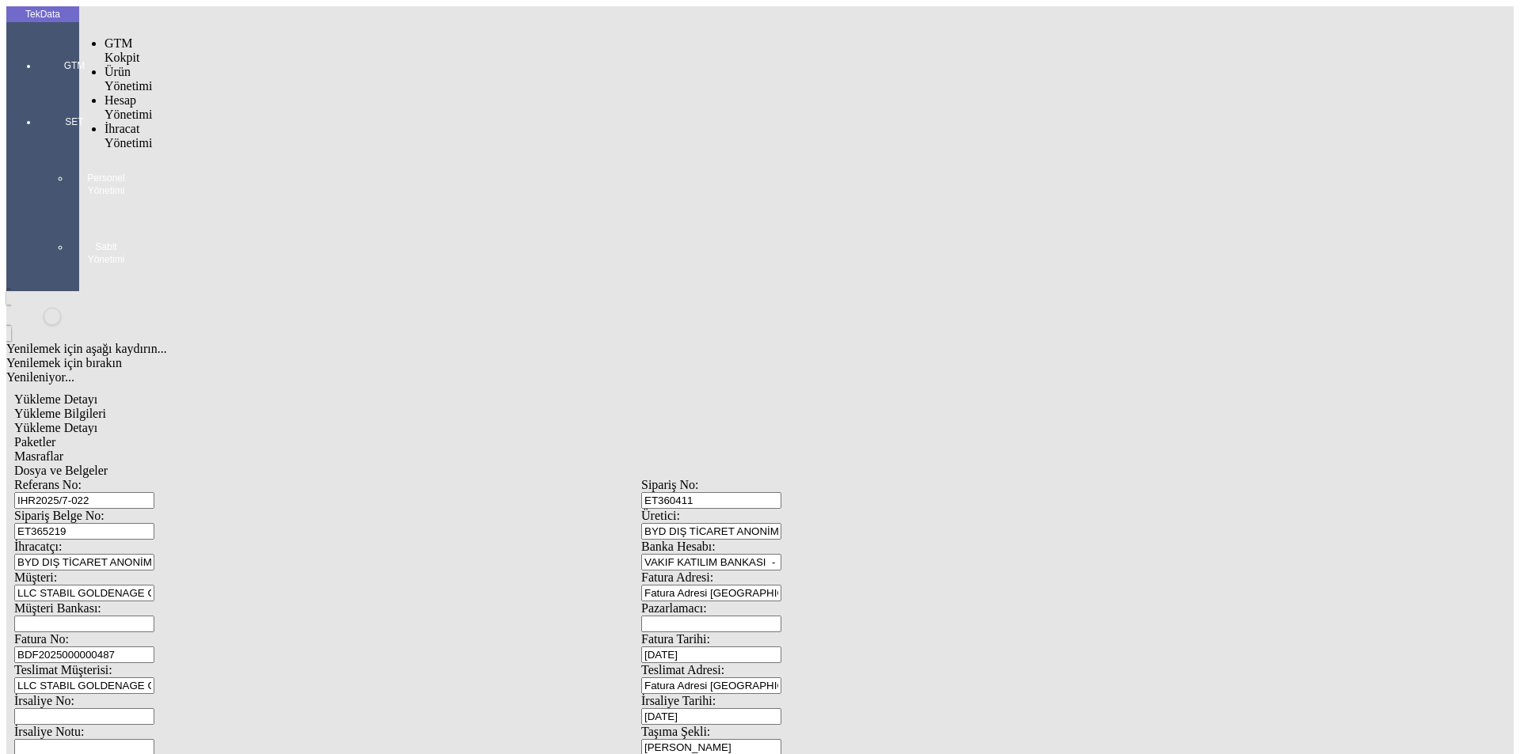
click at [50, 88] on div at bounding box center [74, 88] width 73 height 0
click at [131, 122] on span "İhracat Yönetimi" at bounding box center [127, 136] width 47 height 28
click at [242, 150] on span "Yüklemeler" at bounding box center [272, 156] width 60 height 13
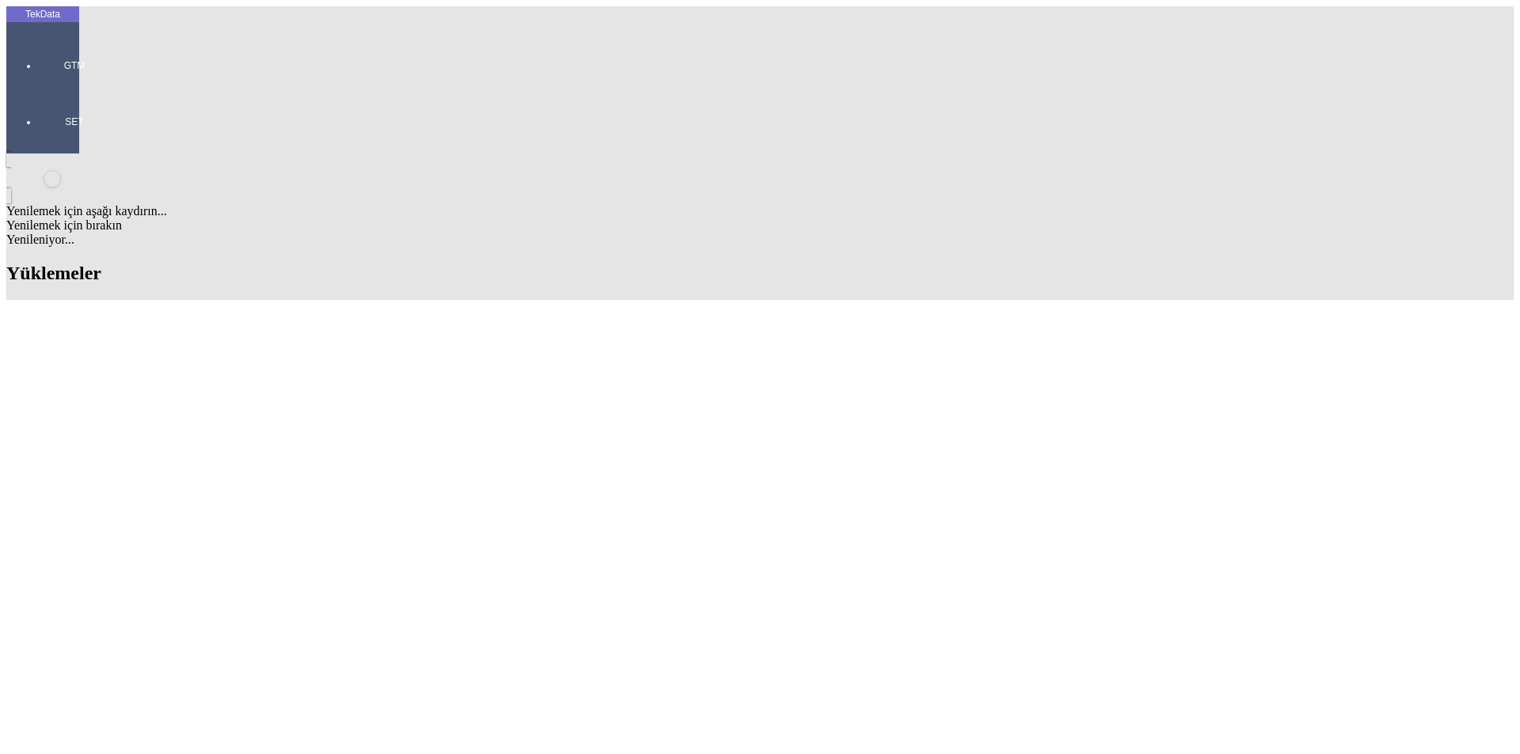
scroll to position [712, 0]
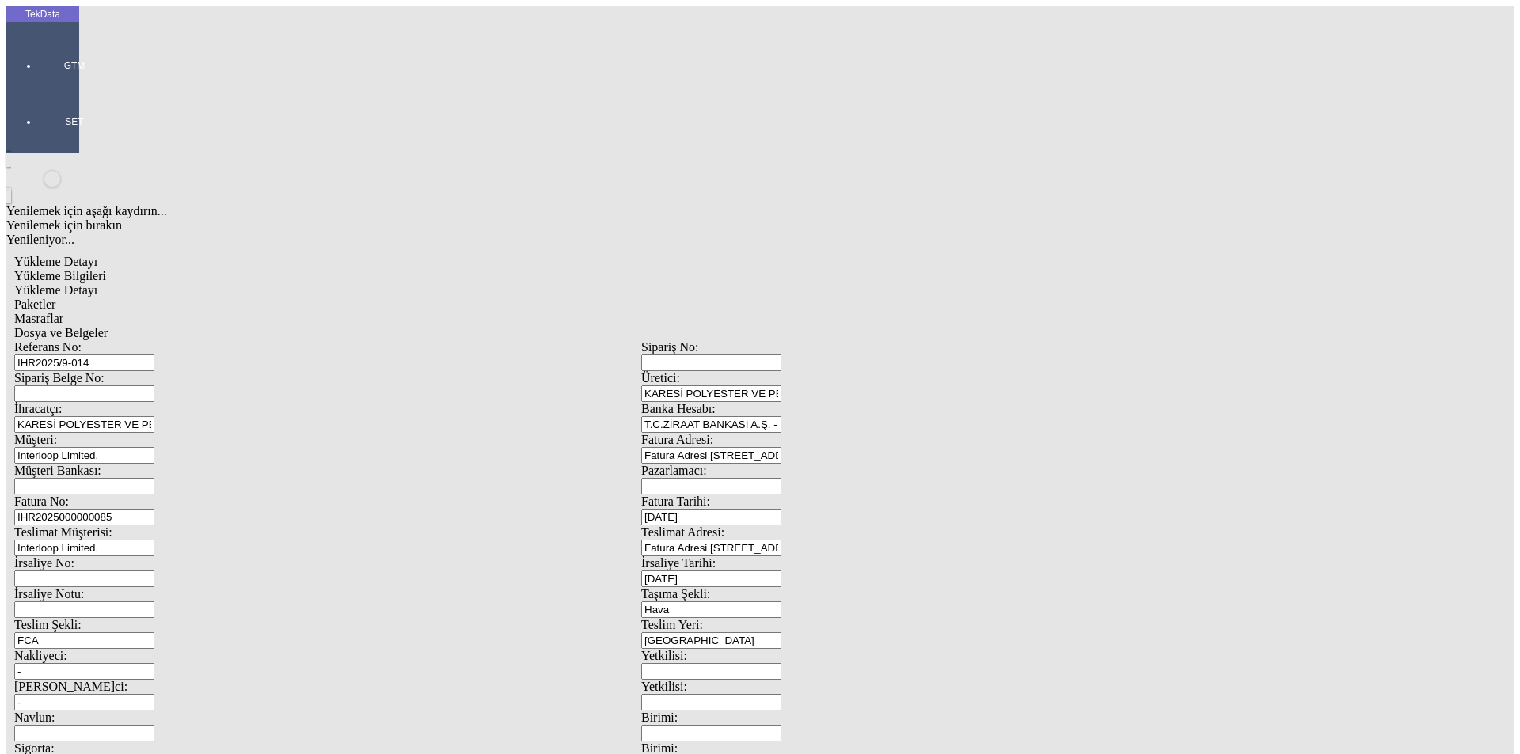
click at [781, 416] on input "T.C.ZİRAAT BANKASI A.Ş. - BURSA KURUMSAL ŞUBE - USD" at bounding box center [711, 424] width 140 height 17
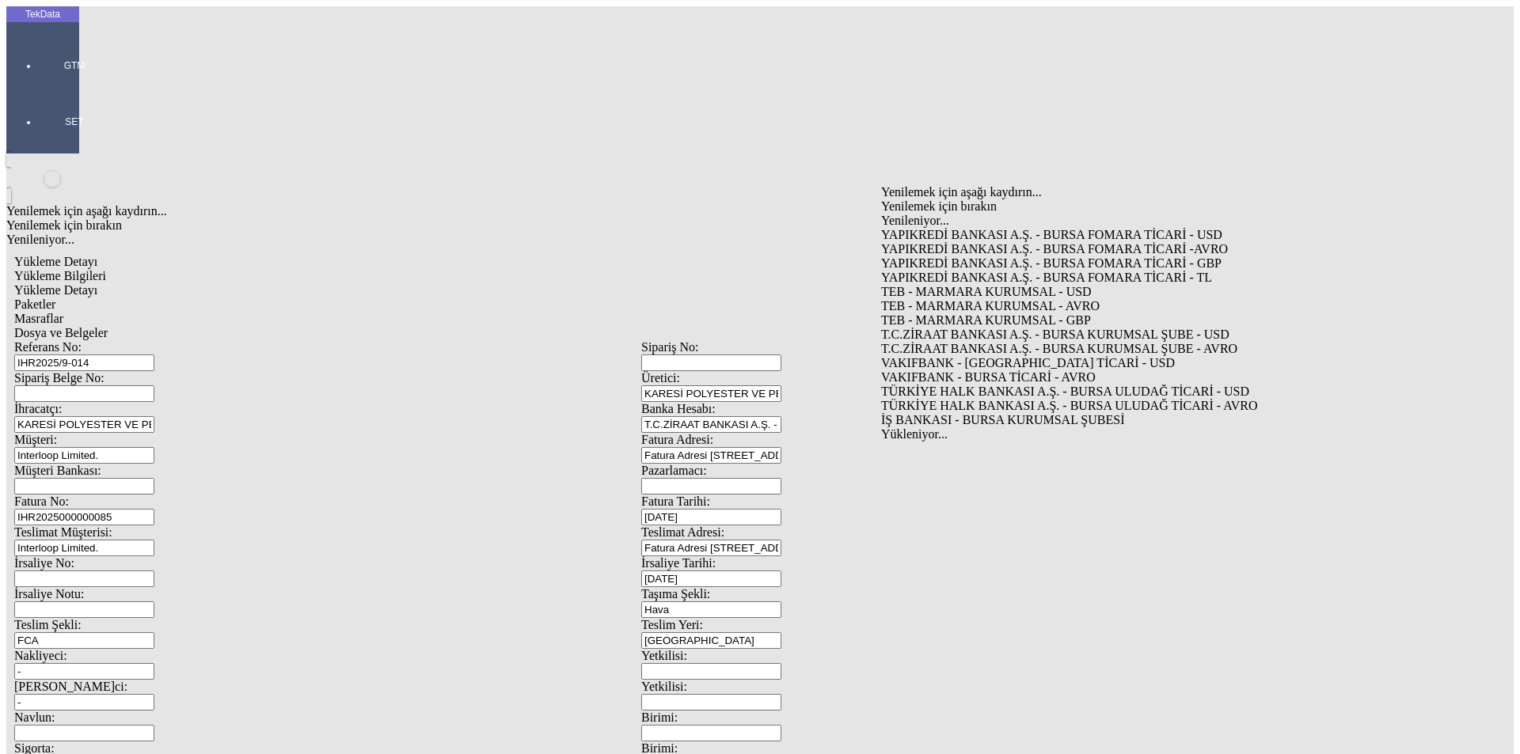
click at [943, 228] on div "YAPIKREDİ BANKASI A.Ş. - BURSA FOMARA TİCARİ - USD" at bounding box center [1184, 235] width 606 height 14
type input "YAPIKREDİ BANKASI A.Ş. - BURSA FOMARA TİCARİ - USD"
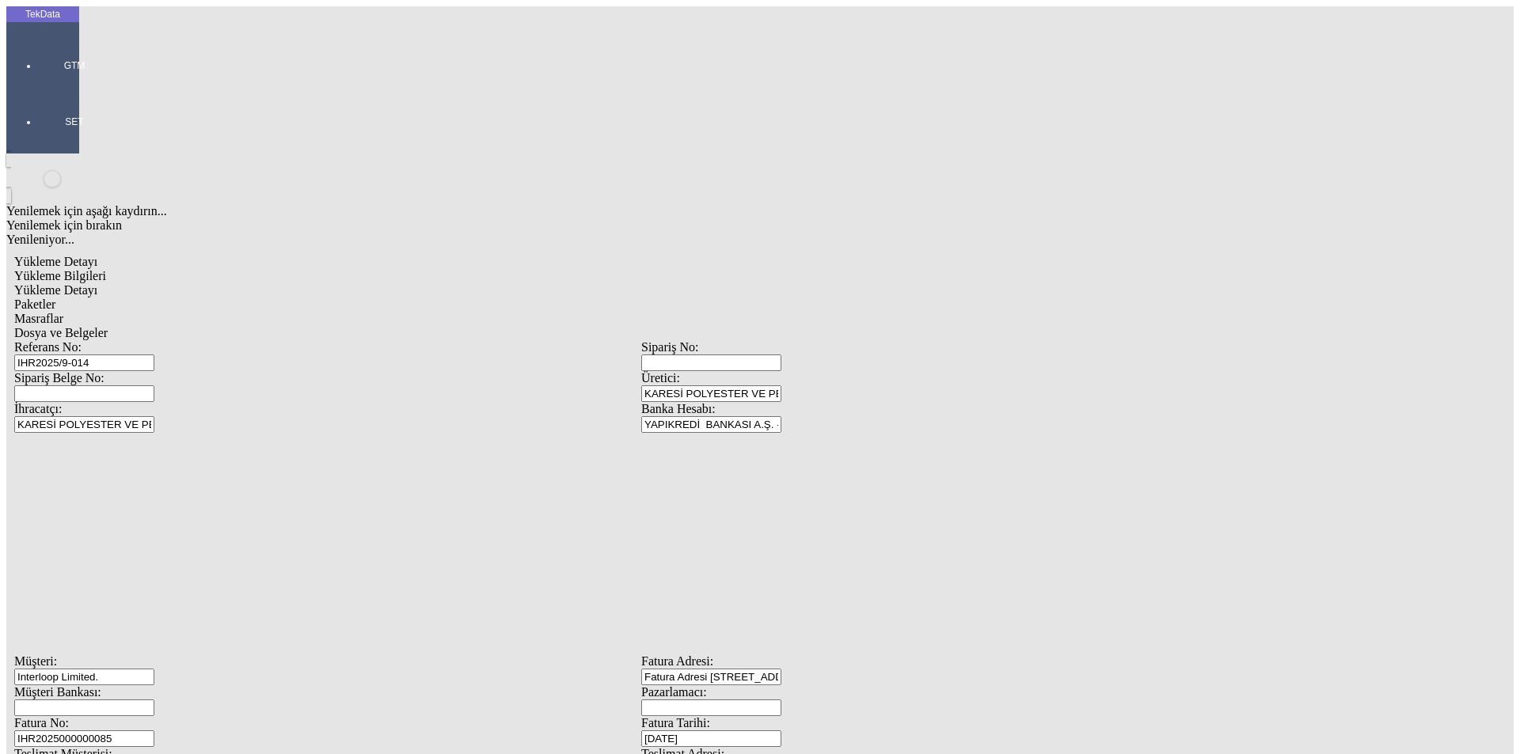
scroll to position [136, 0]
click at [108, 326] on span "Dosya ve Belgeler" at bounding box center [60, 332] width 93 height 13
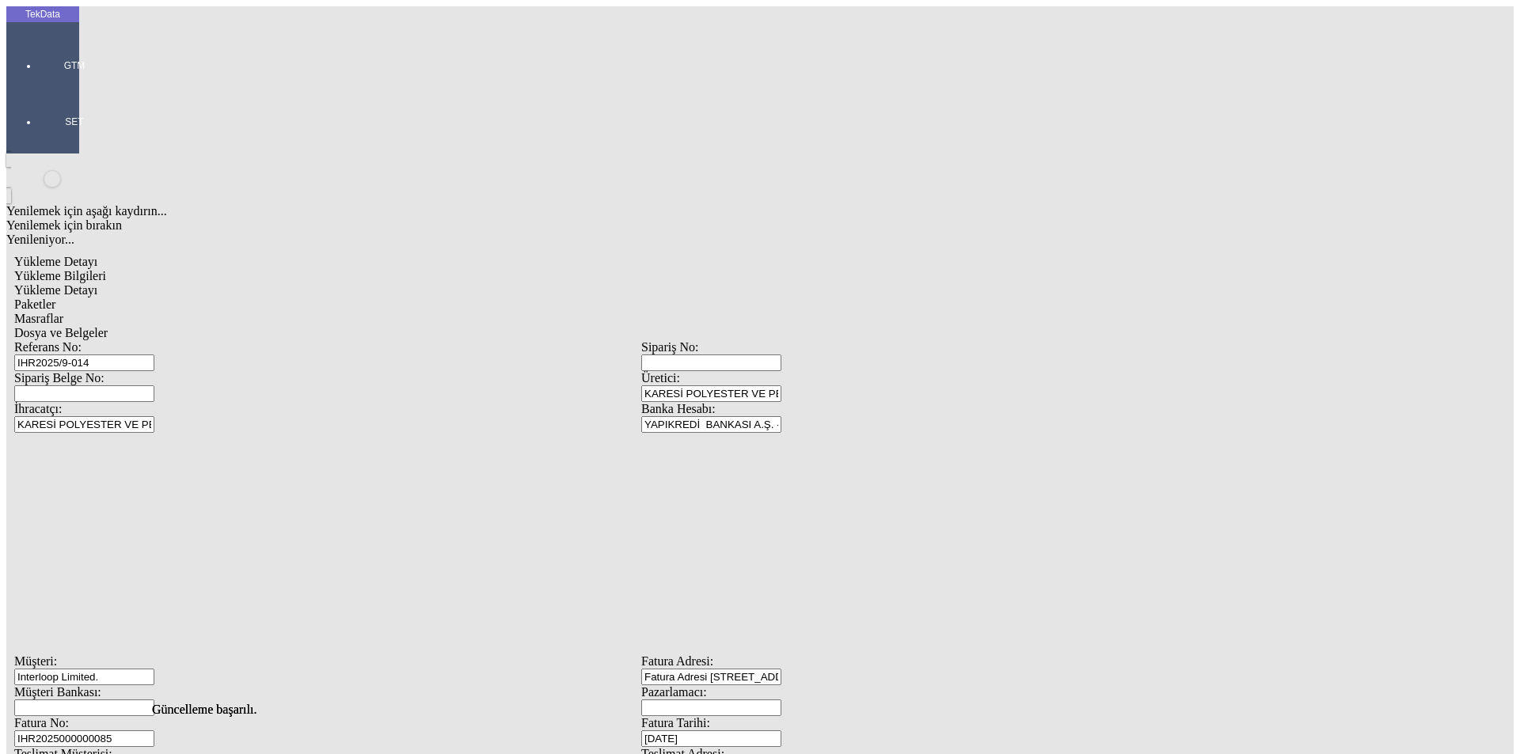
click at [245, 43] on div "Bu kaydı silmek istediğinizden eminmisiniz? [PERSON_NAME]" at bounding box center [122, 21] width 245 height 43
click at [683, 372] on span "Evet" at bounding box center [671, 365] width 23 height 13
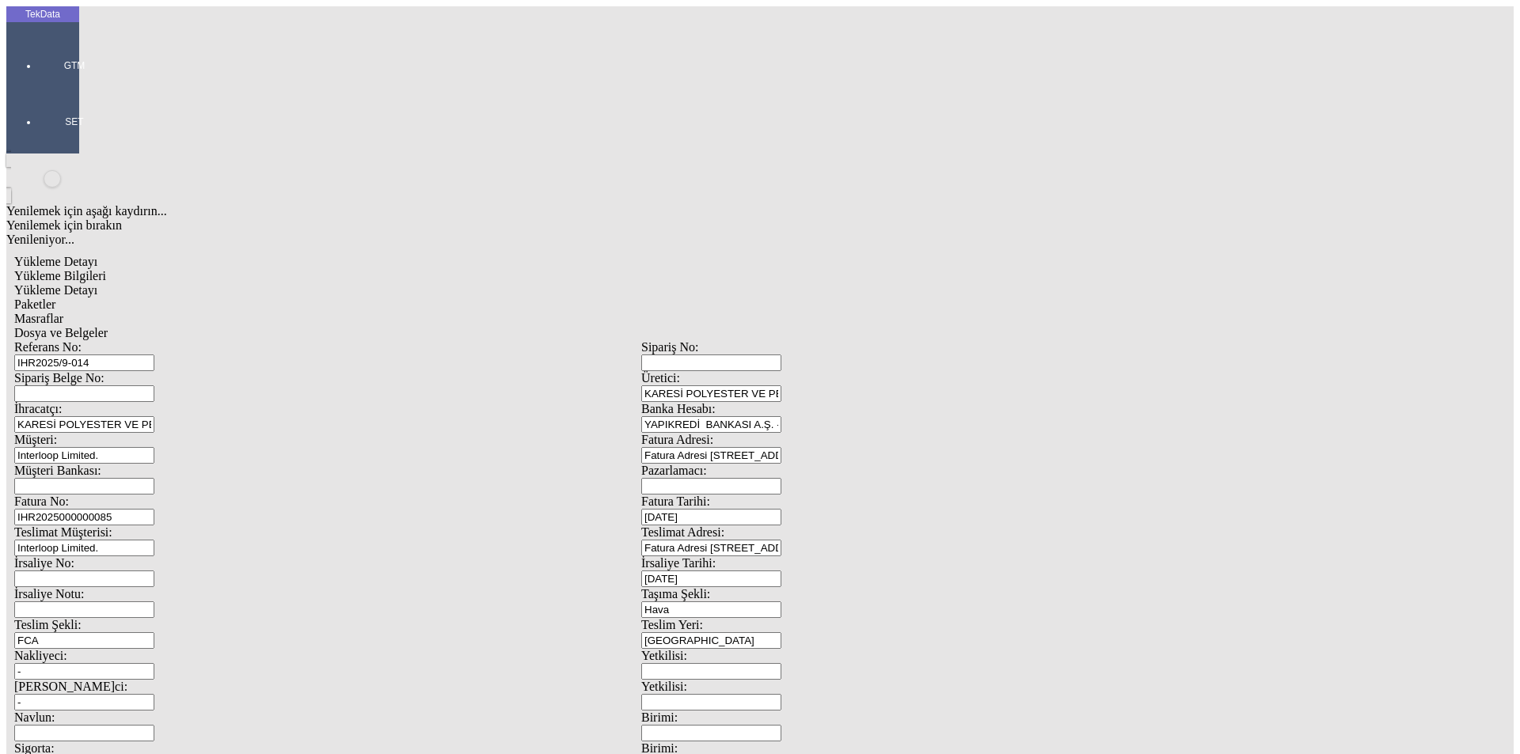
click at [573, 326] on div "Dosya ve Belgeler" at bounding box center [641, 333] width 1254 height 14
